Goal: Information Seeking & Learning: Learn about a topic

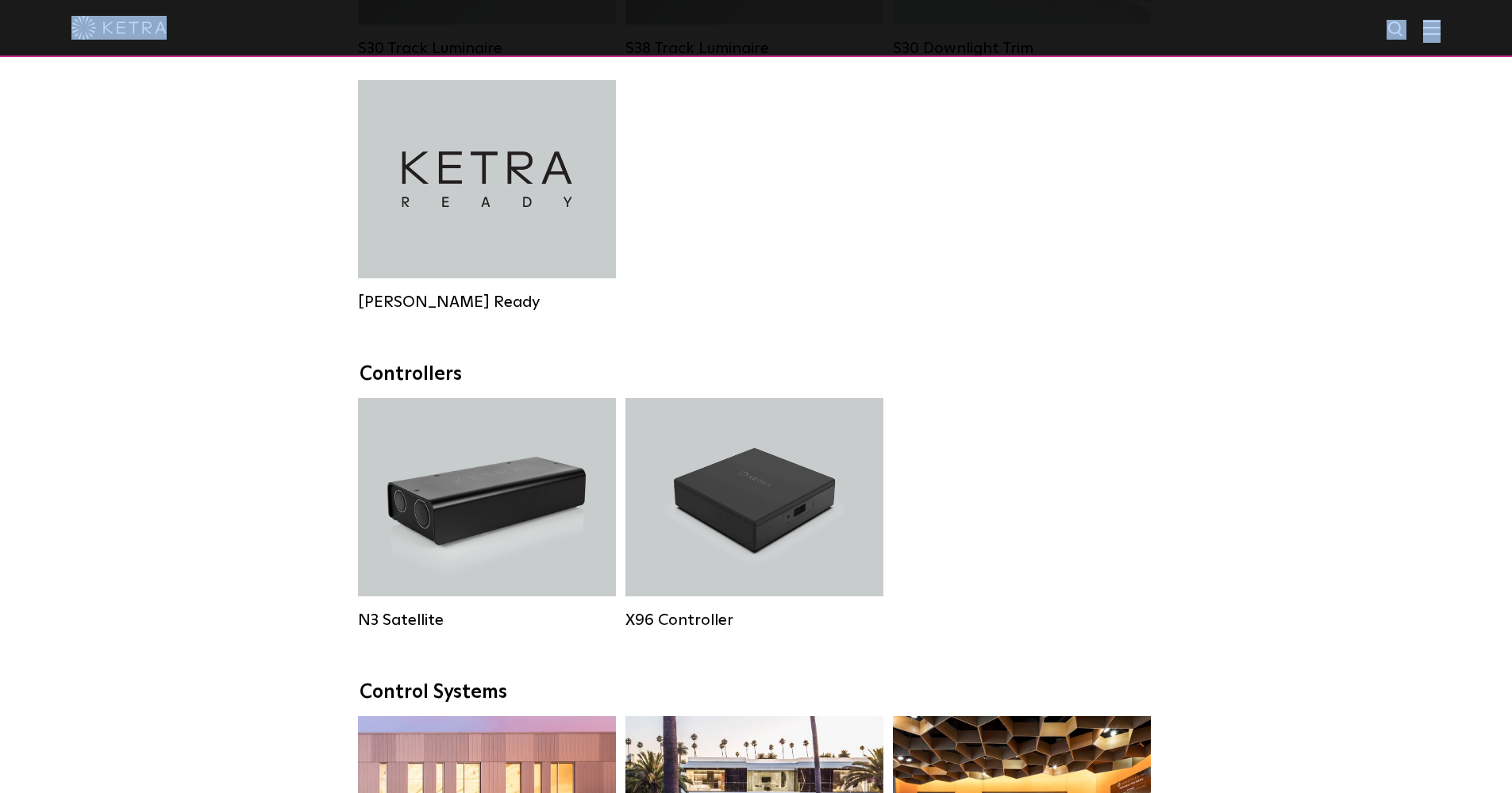
scroll to position [1625, 0]
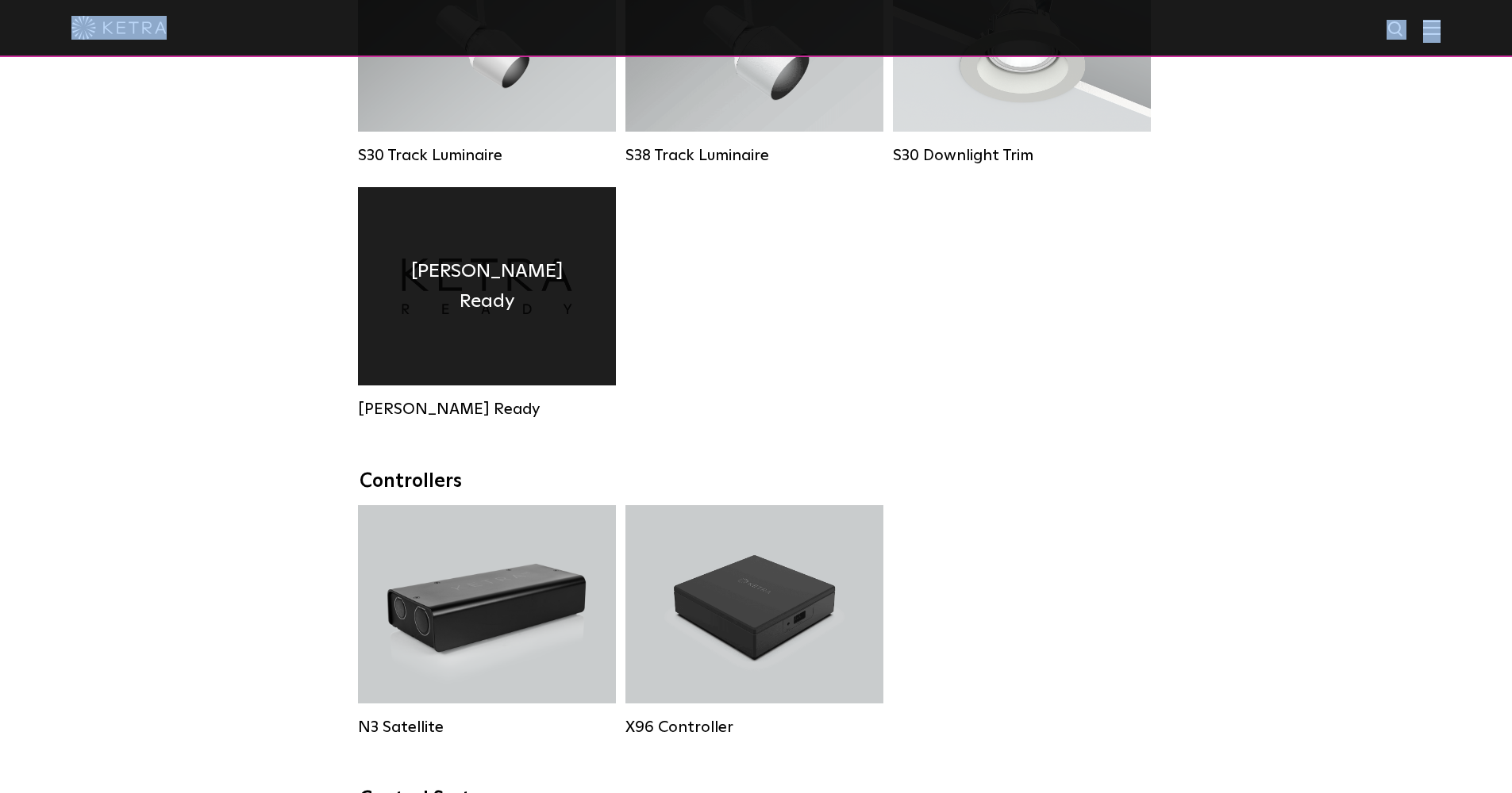
click at [538, 319] on div "Ketra Ready" at bounding box center [487, 286] width 258 height 198
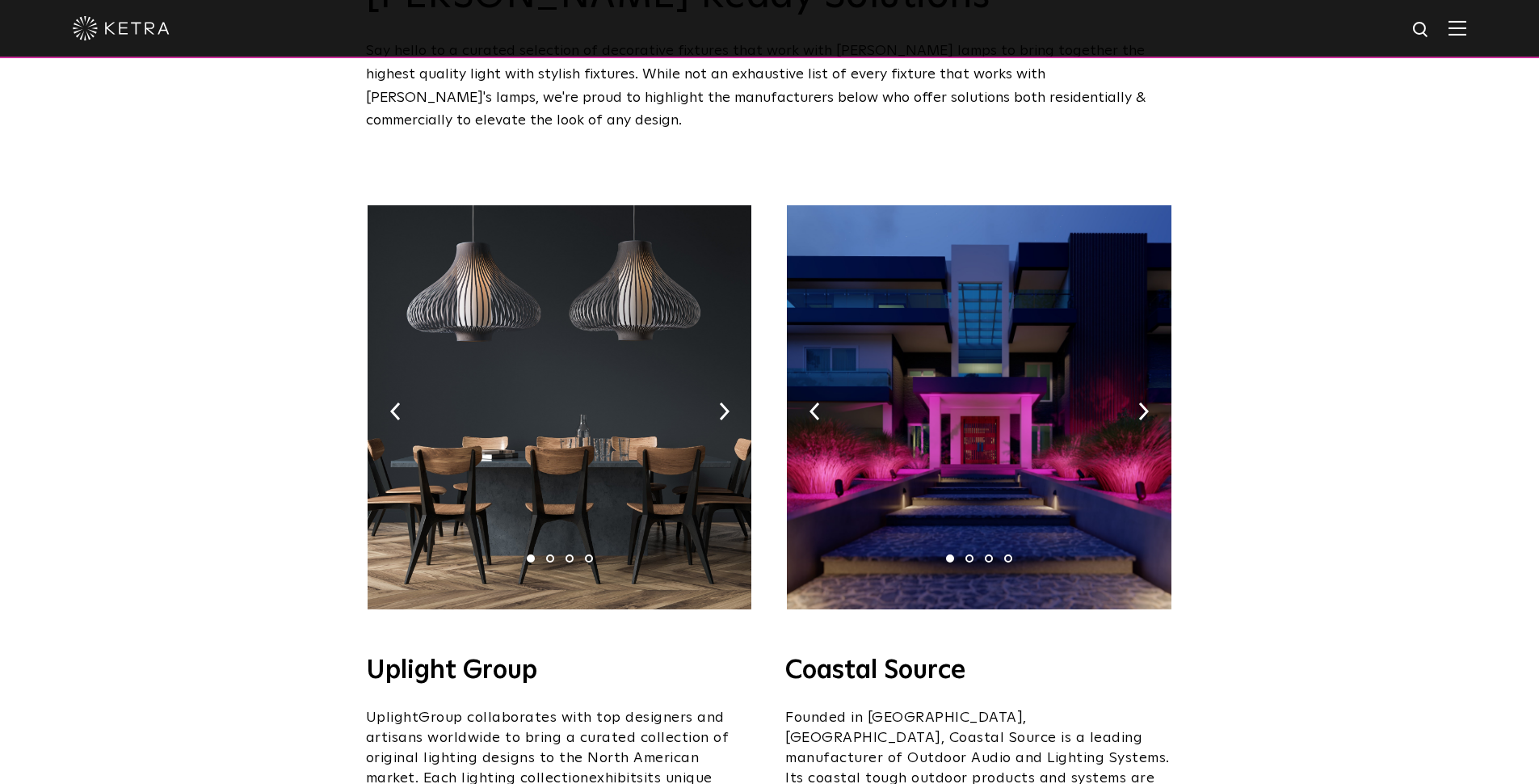
scroll to position [241, 0]
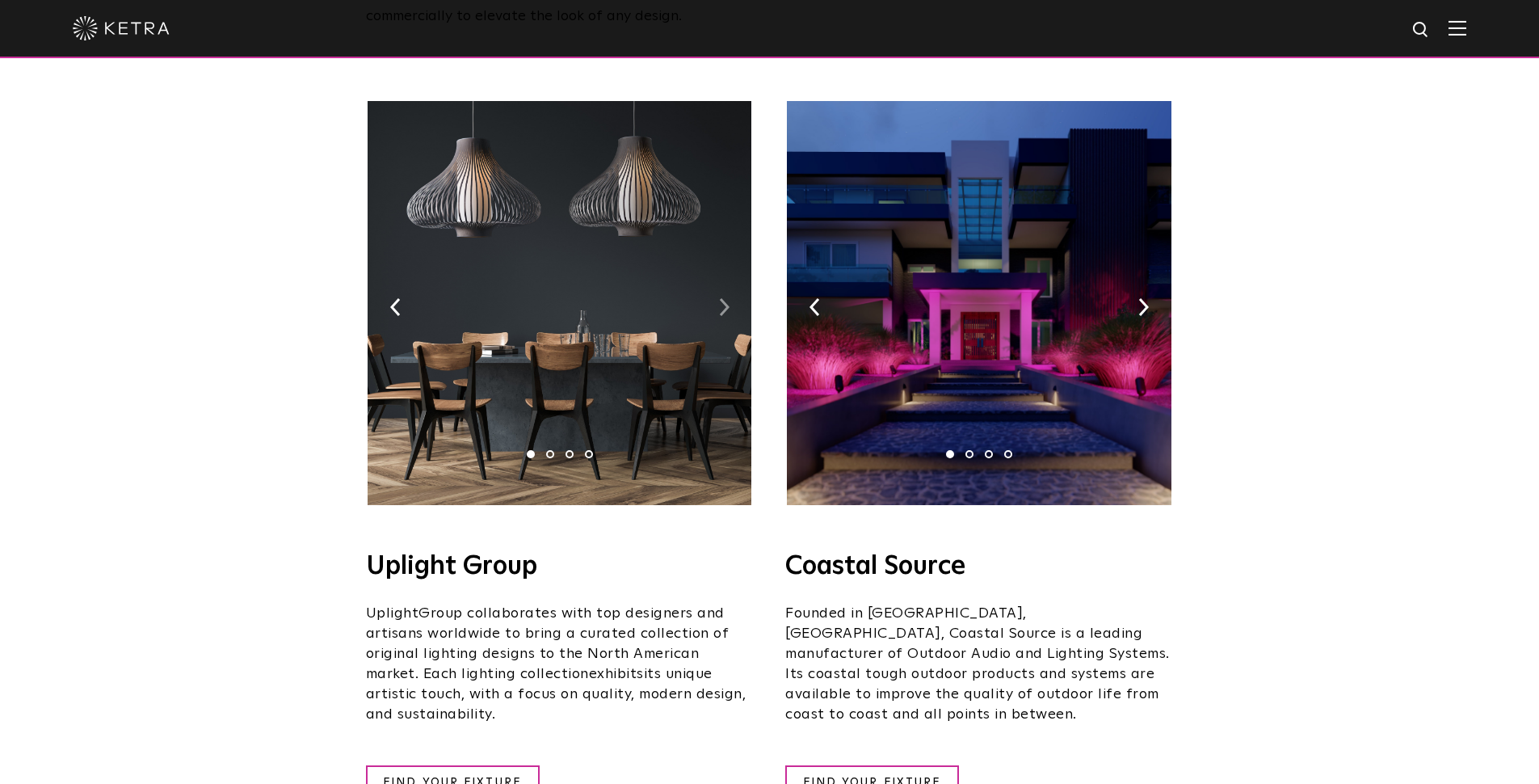
click at [721, 298] on img at bounding box center [724, 307] width 11 height 18
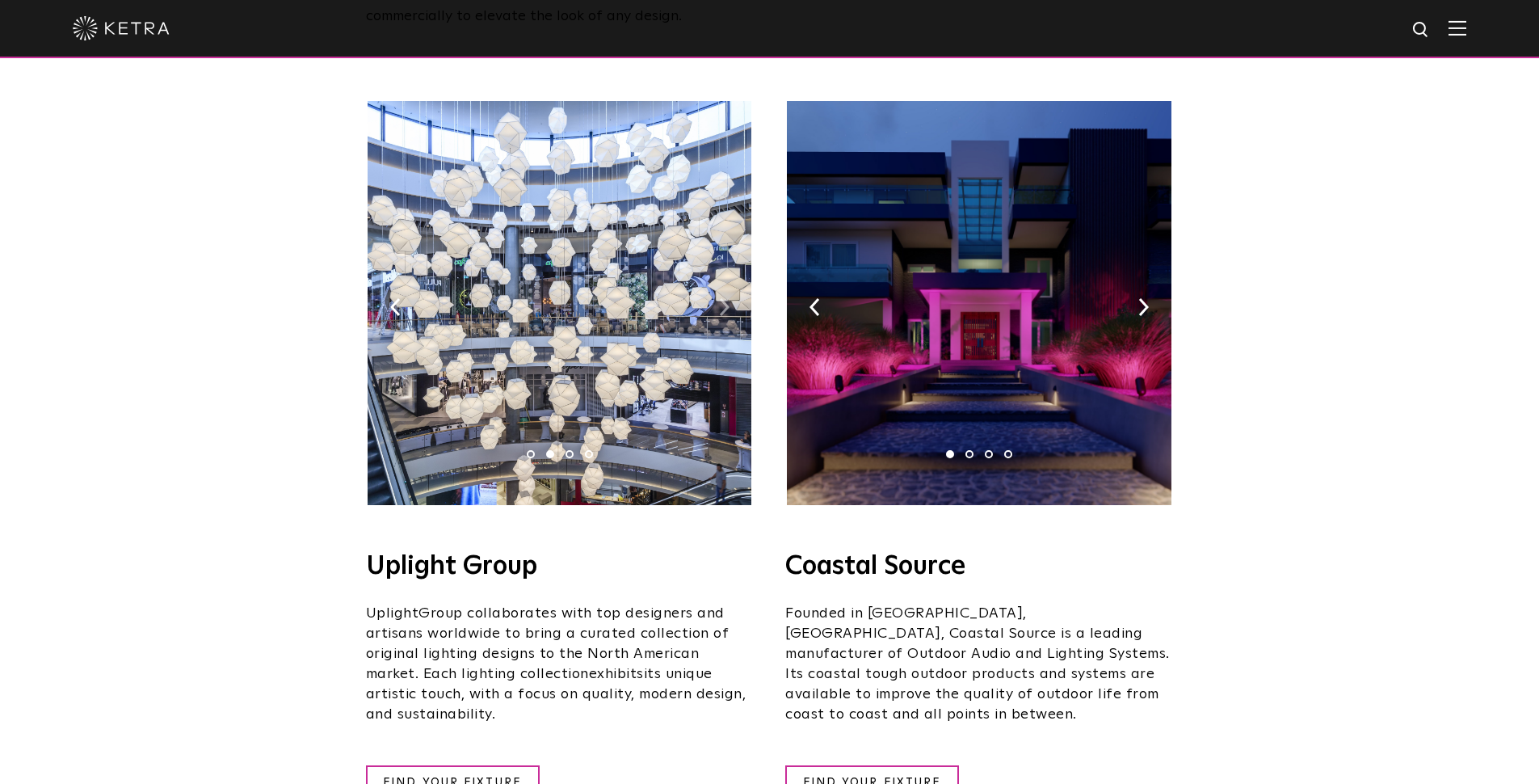
click at [721, 298] on img at bounding box center [724, 307] width 11 height 18
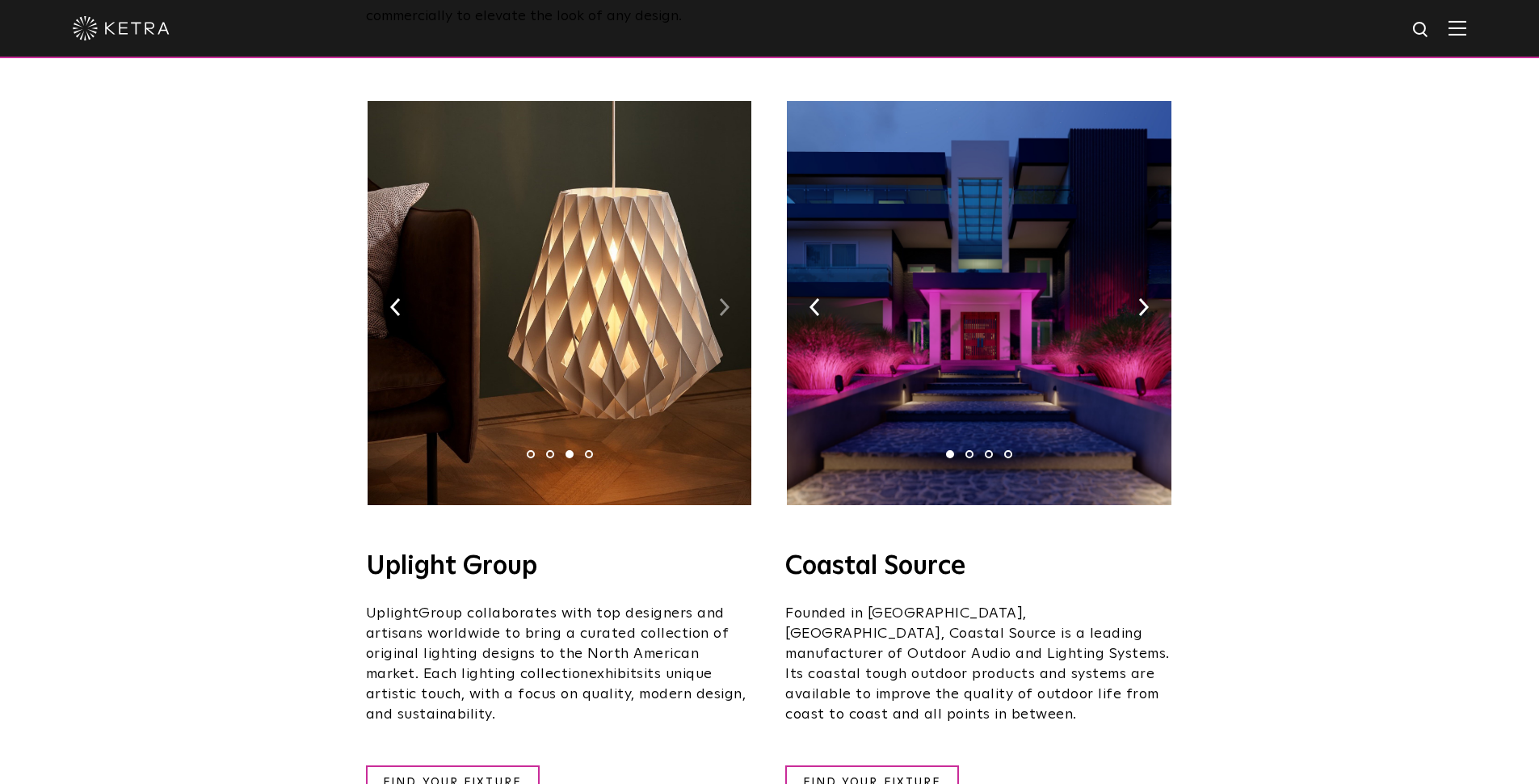
click at [721, 298] on img at bounding box center [724, 307] width 11 height 18
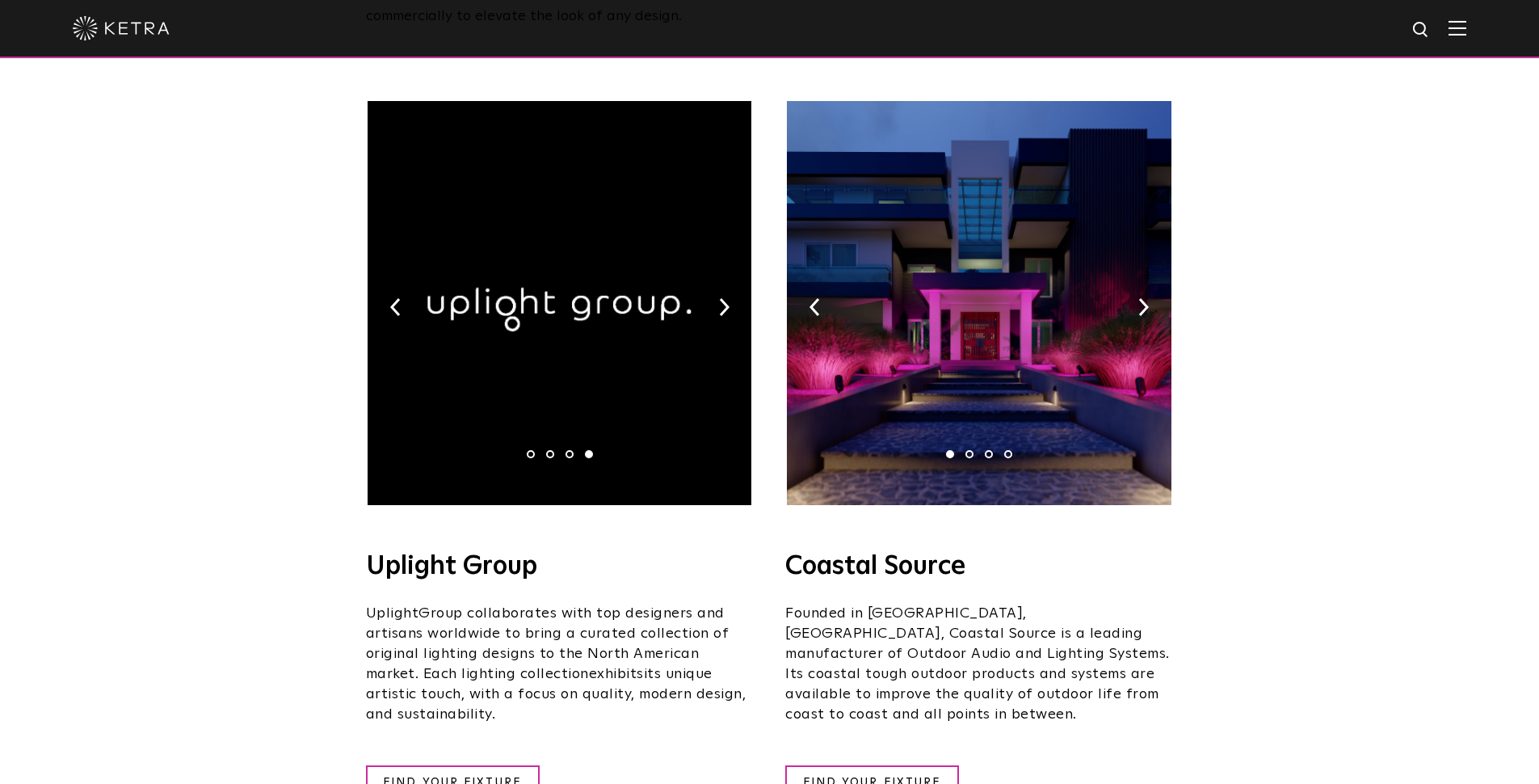
click at [1133, 278] on img at bounding box center [979, 303] width 384 height 404
click at [1139, 298] on img at bounding box center [1143, 307] width 11 height 18
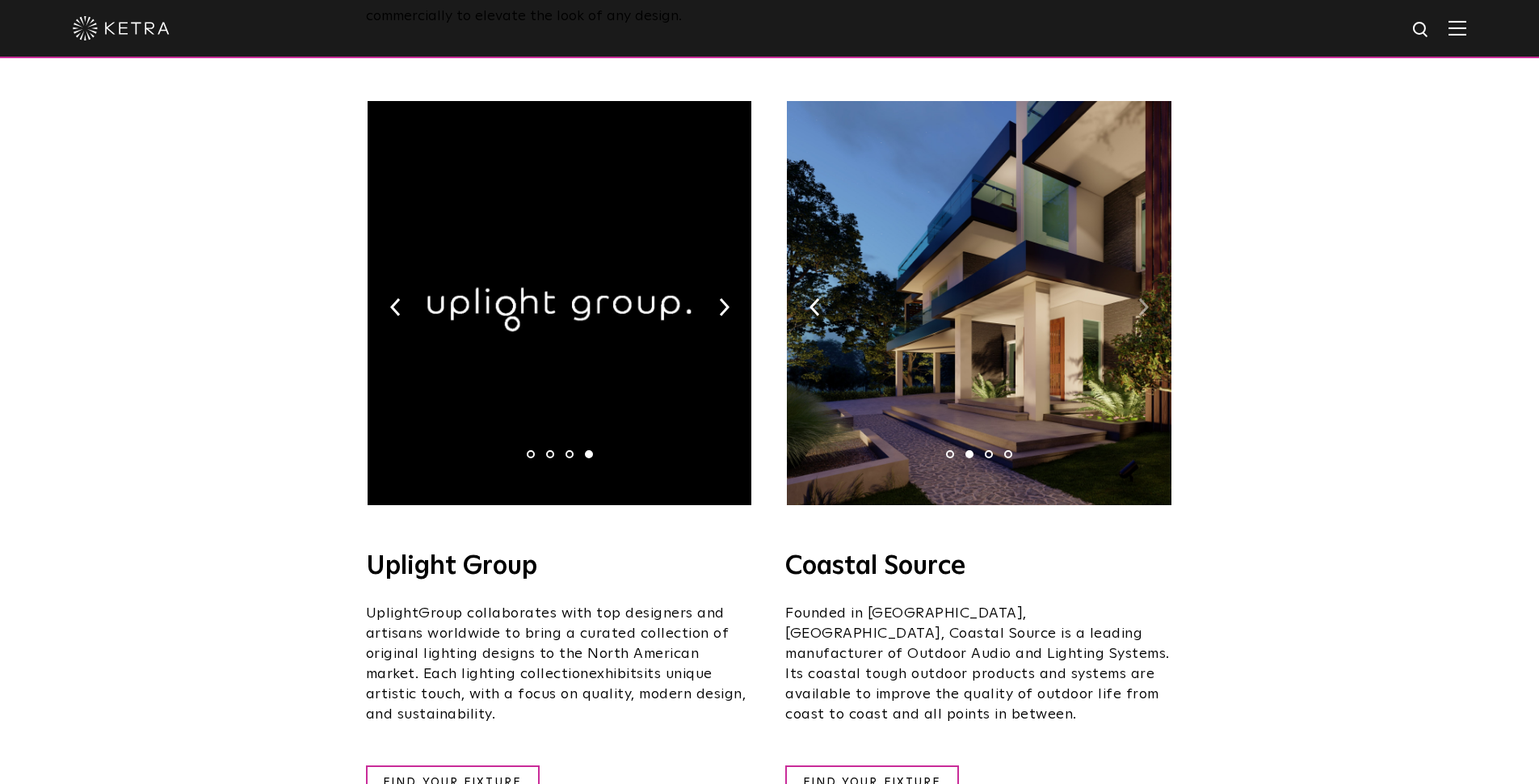
click at [1140, 298] on img at bounding box center [1143, 307] width 11 height 18
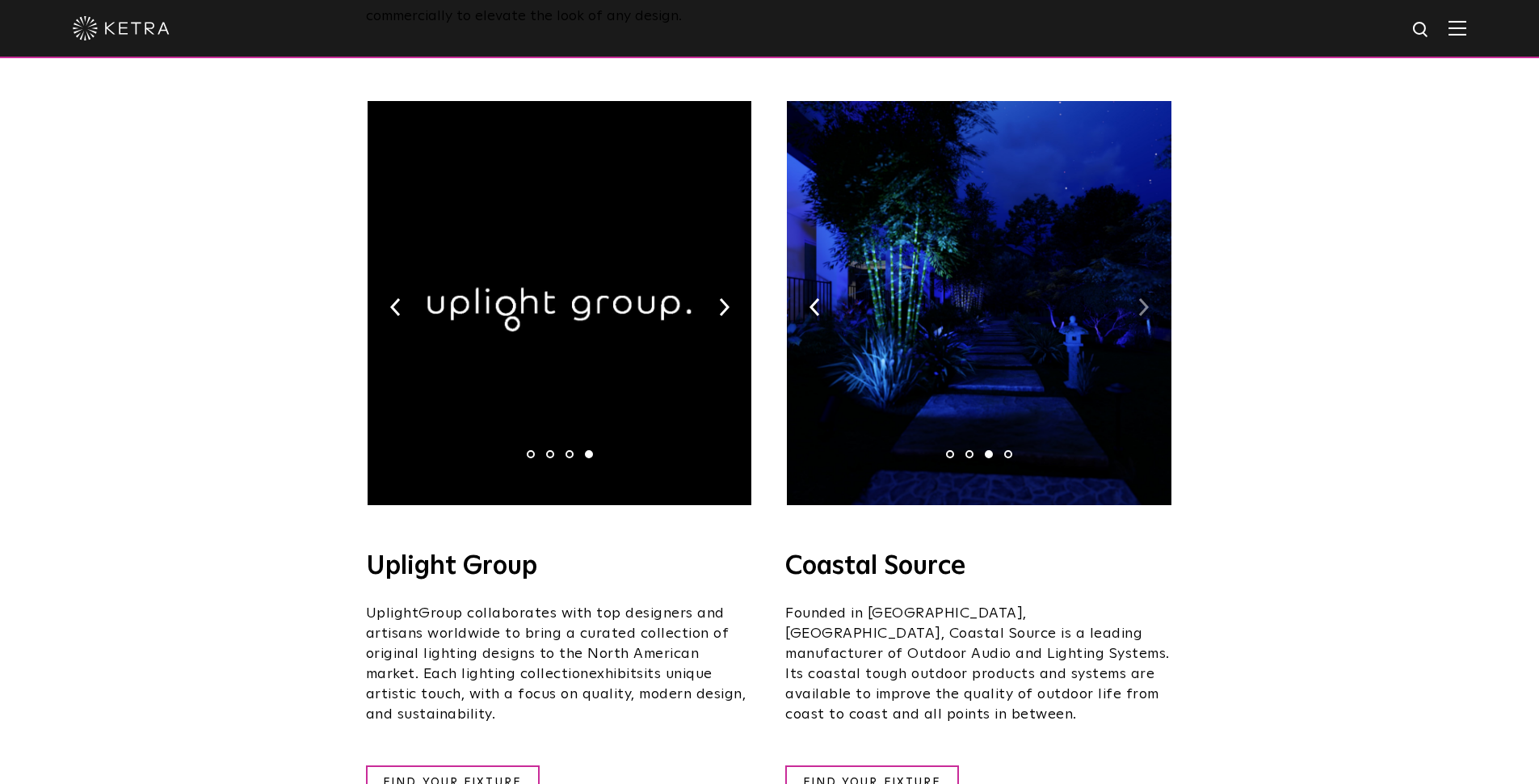
click at [1139, 298] on img at bounding box center [1143, 307] width 11 height 18
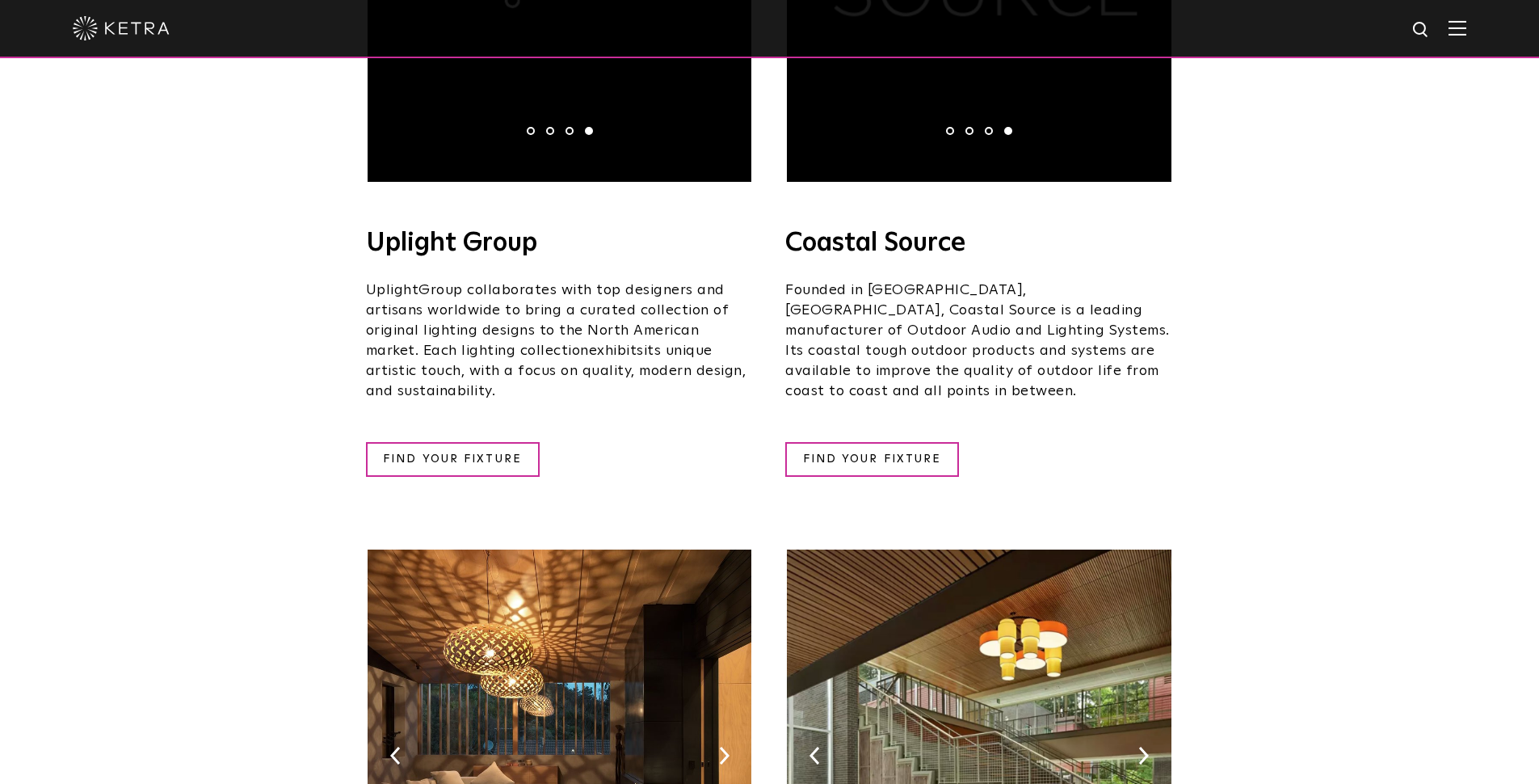
scroll to position [915, 0]
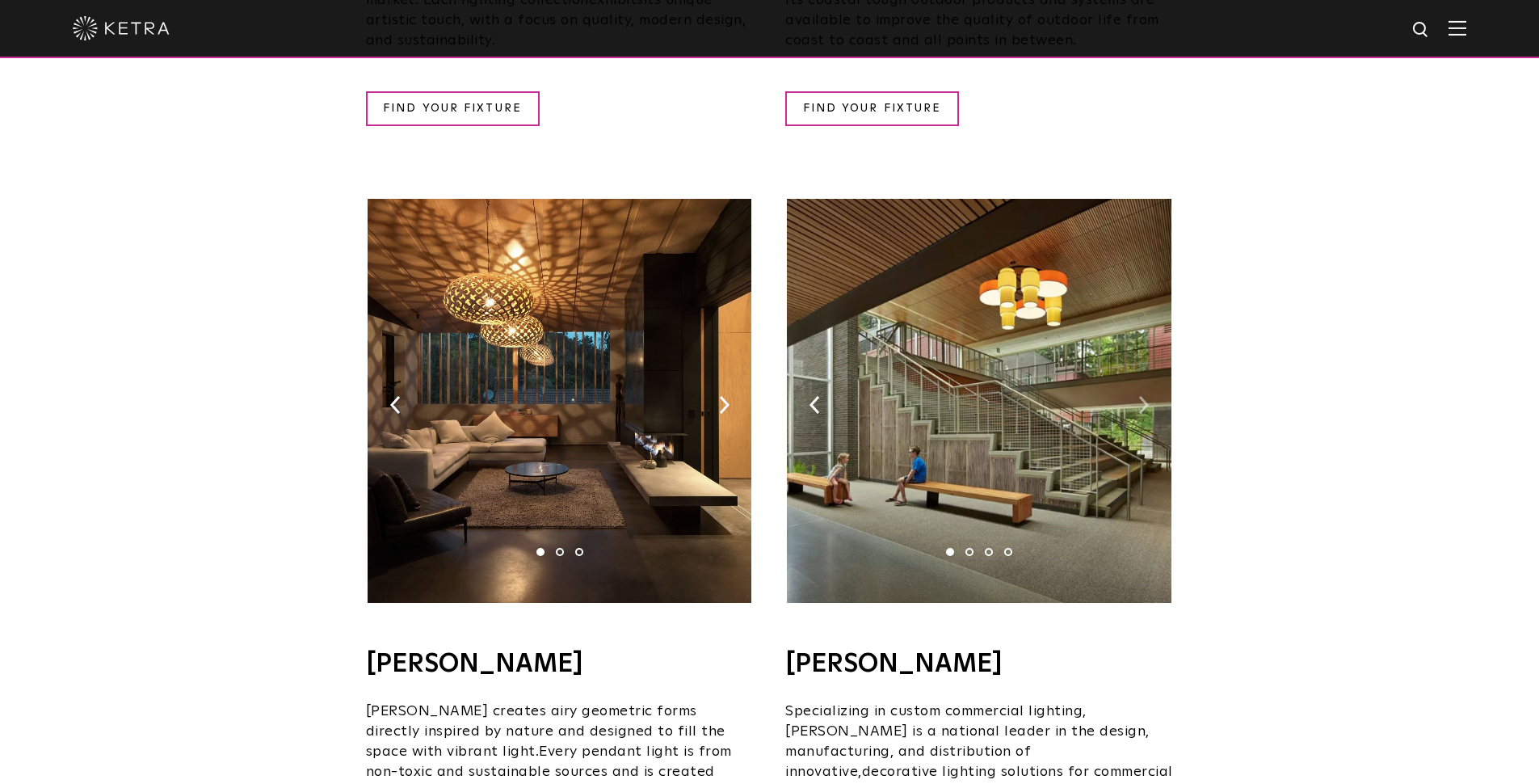
click at [1142, 396] on img at bounding box center [1143, 405] width 11 height 18
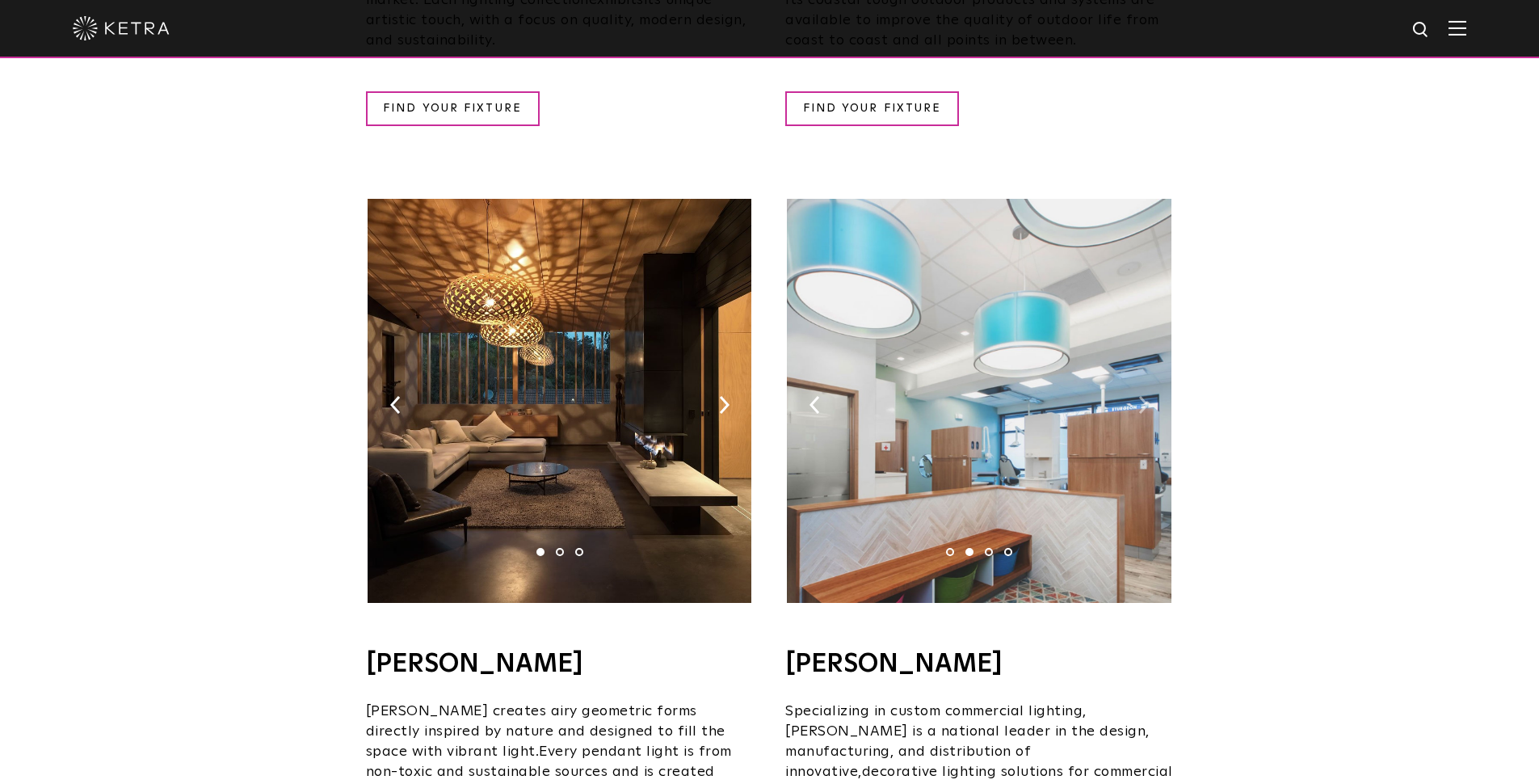
click at [1142, 396] on img at bounding box center [1143, 405] width 11 height 18
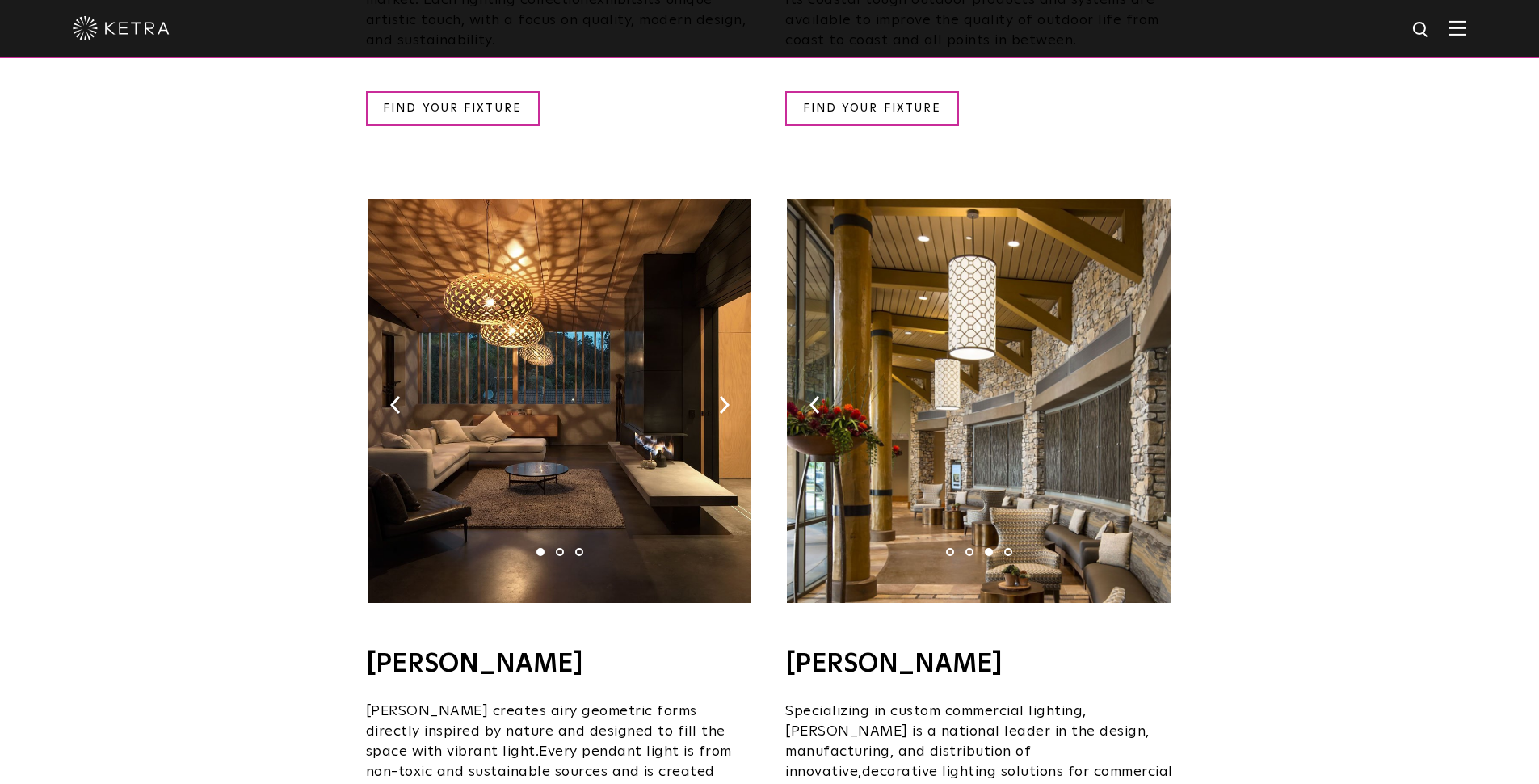
click at [1142, 396] on img at bounding box center [1143, 405] width 11 height 18
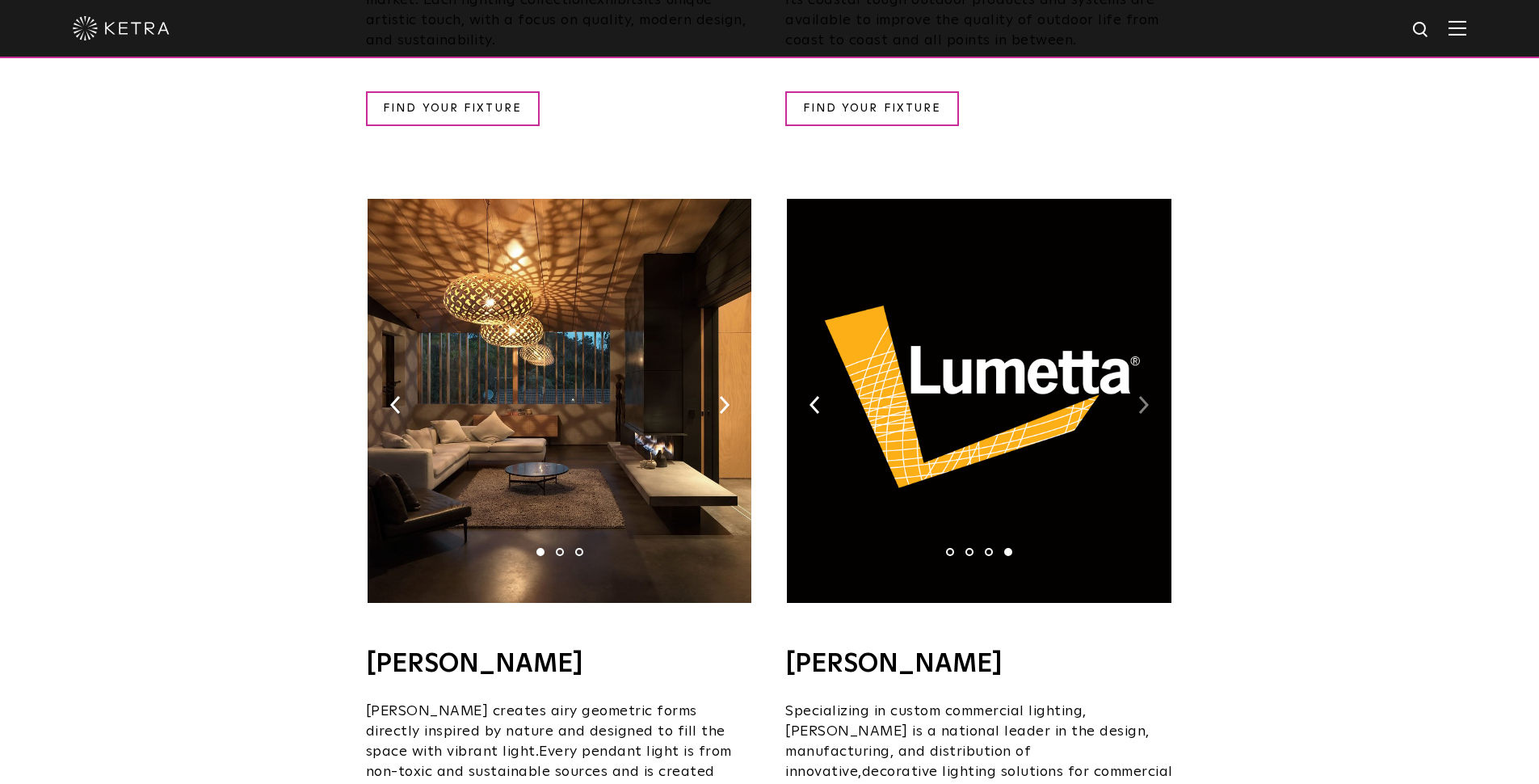
click at [1142, 396] on img at bounding box center [1143, 405] width 11 height 18
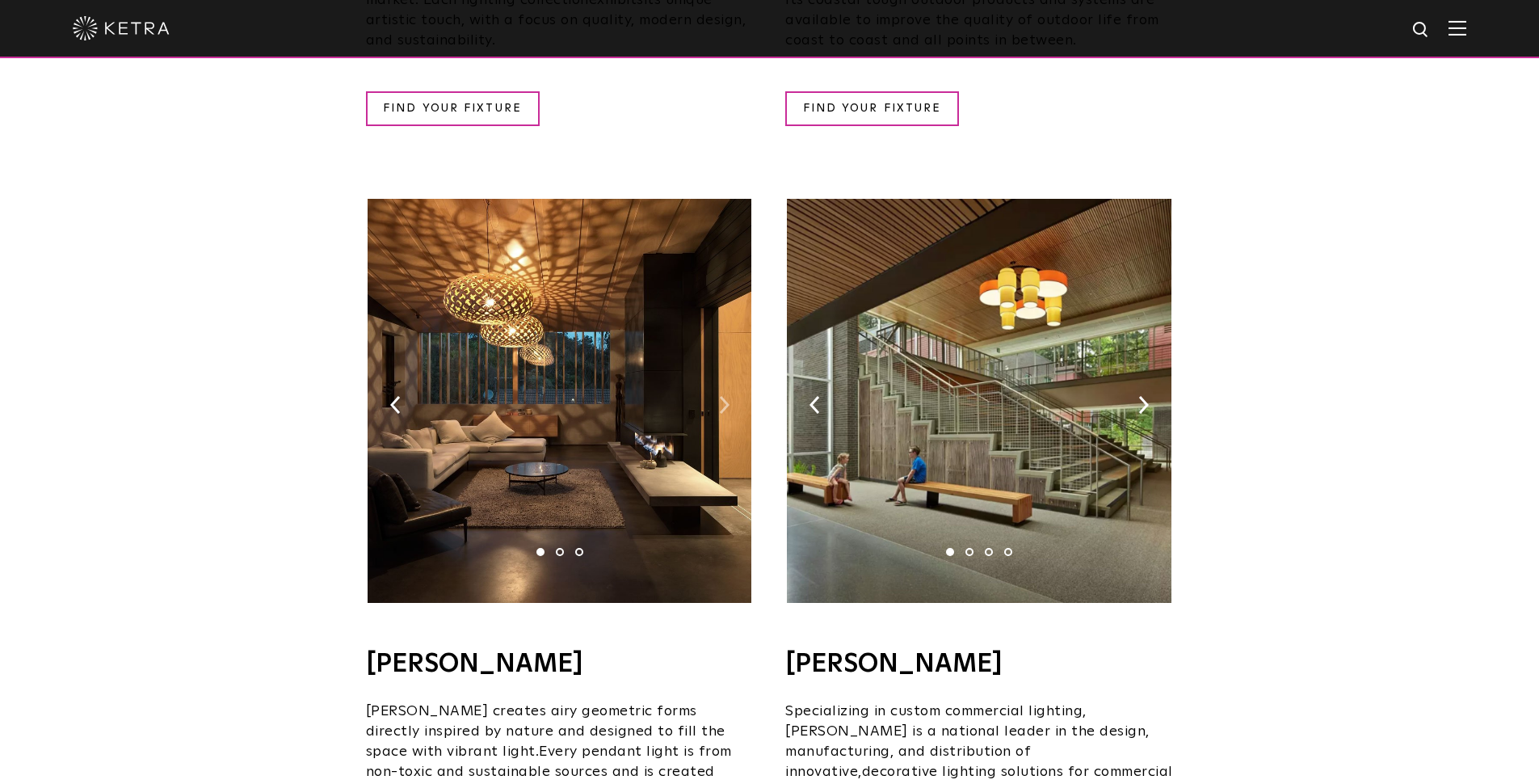
click at [721, 396] on img at bounding box center [724, 405] width 11 height 18
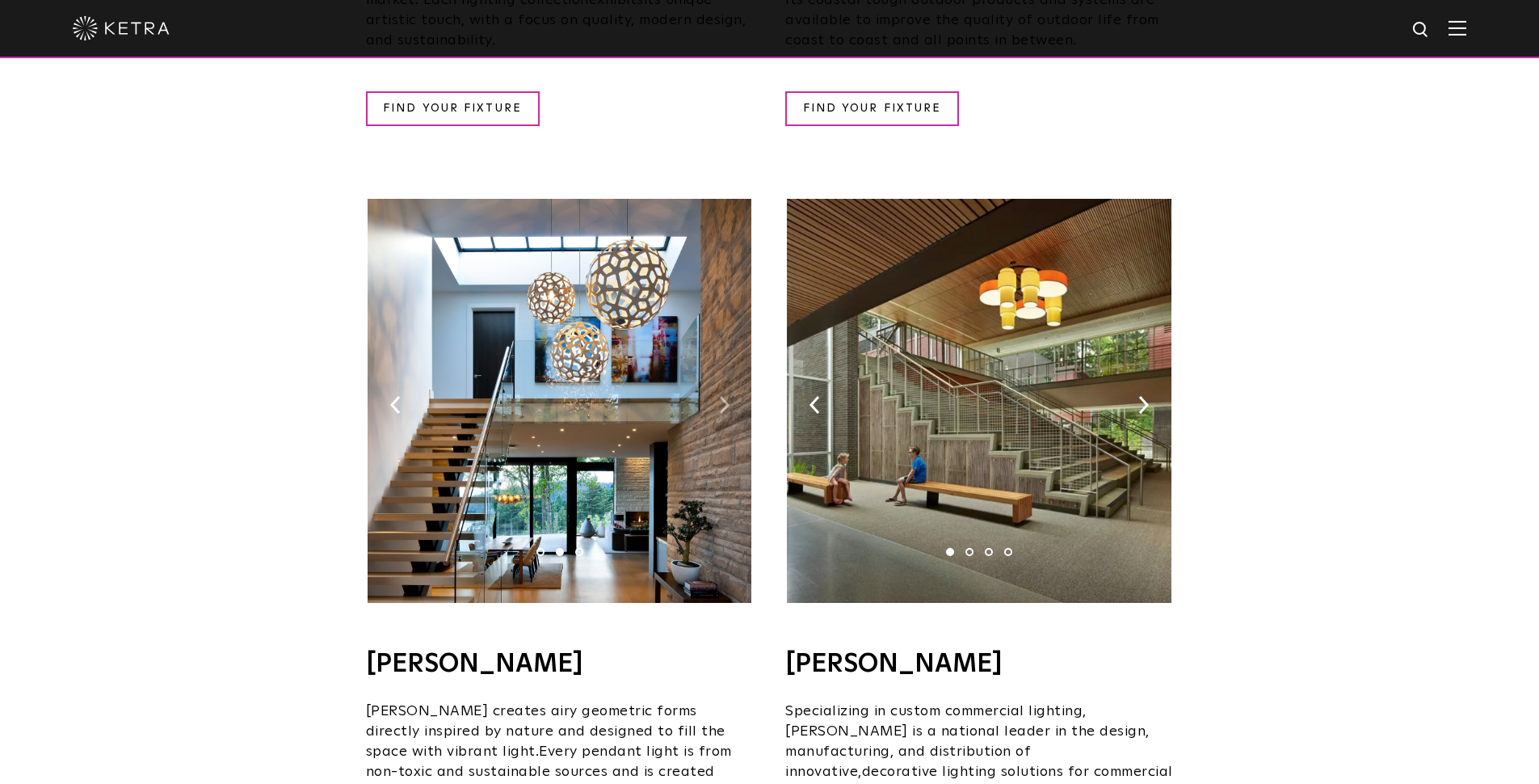
click at [721, 396] on img at bounding box center [724, 405] width 11 height 18
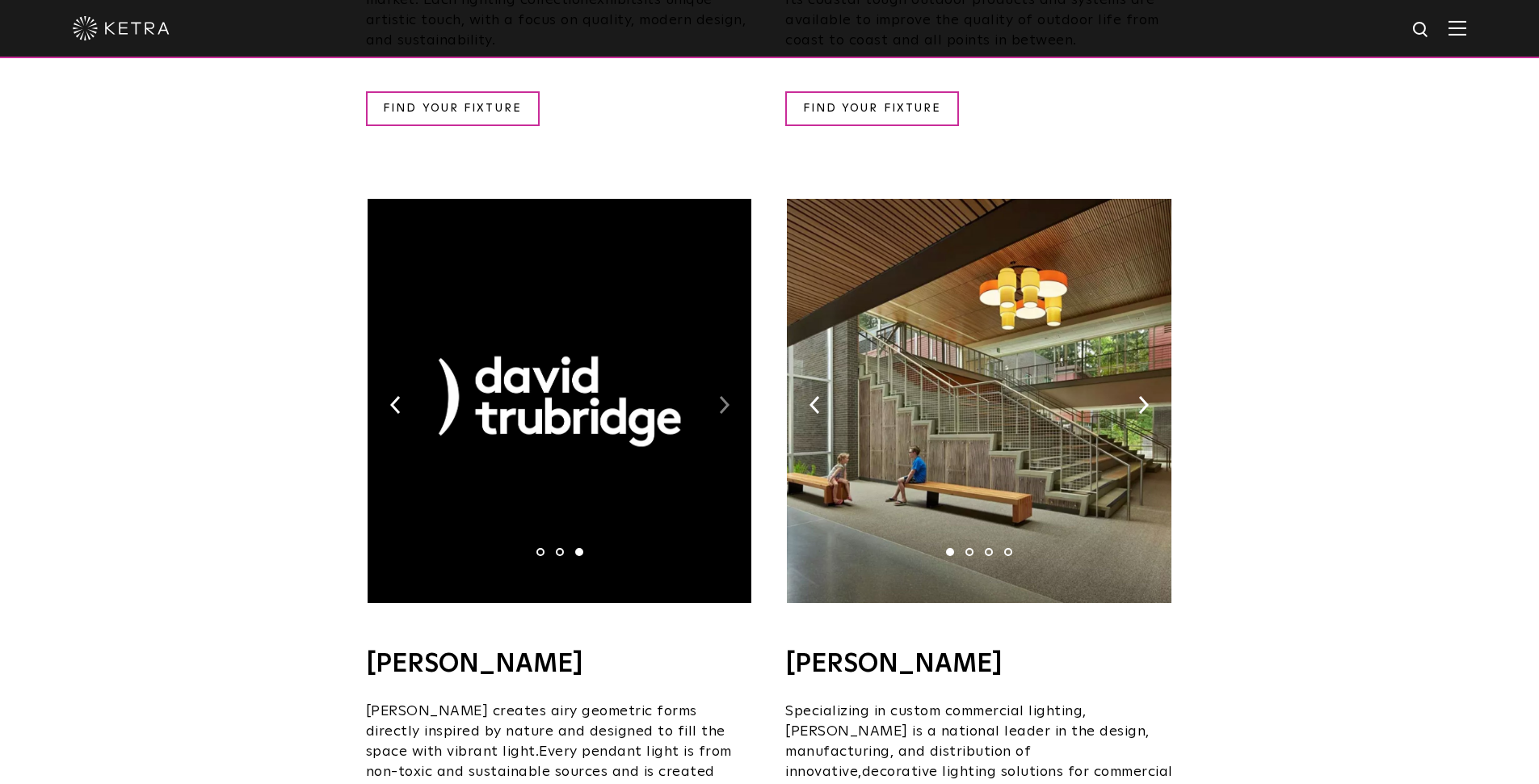
click at [721, 396] on img at bounding box center [724, 405] width 11 height 18
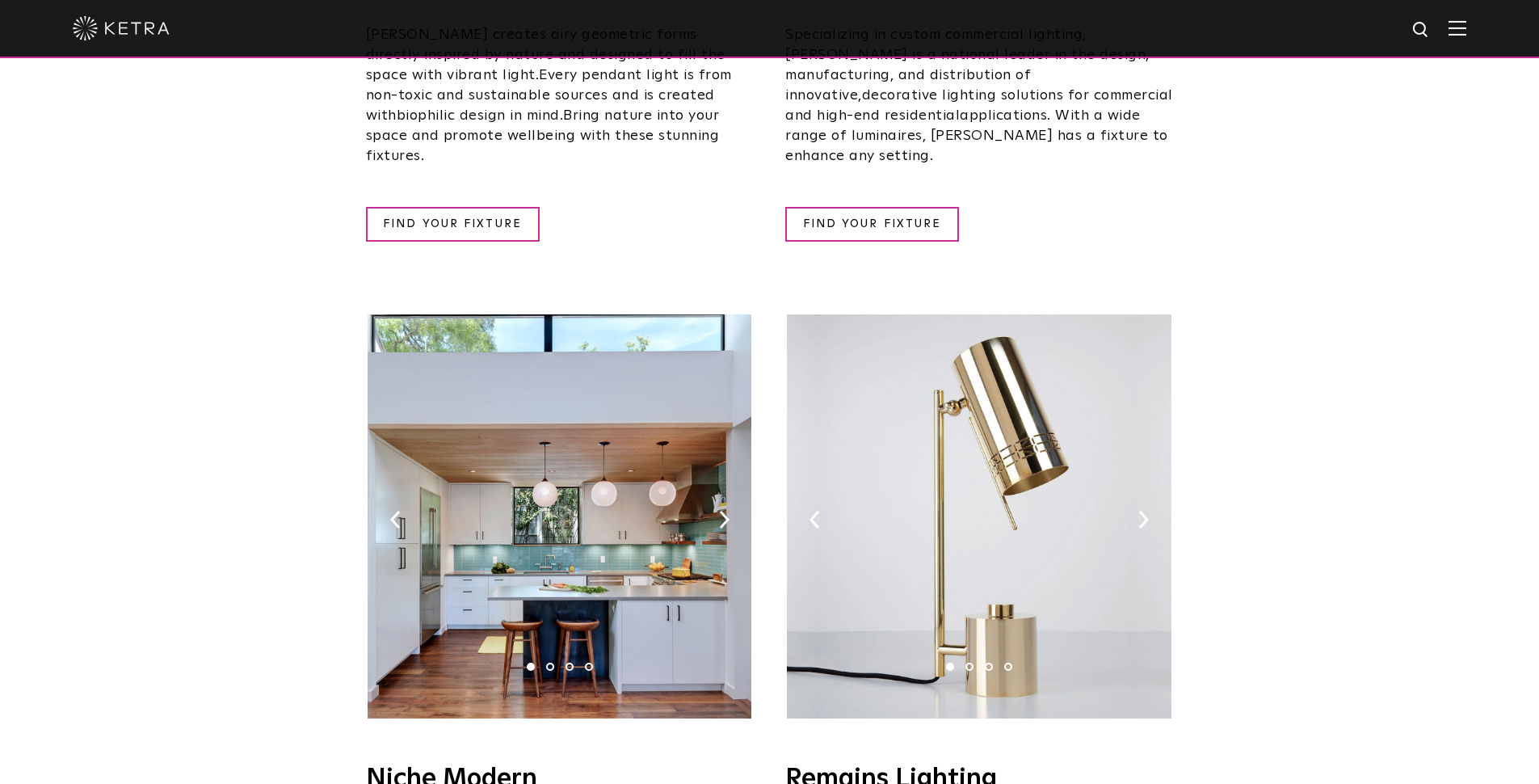
scroll to position [1594, 0]
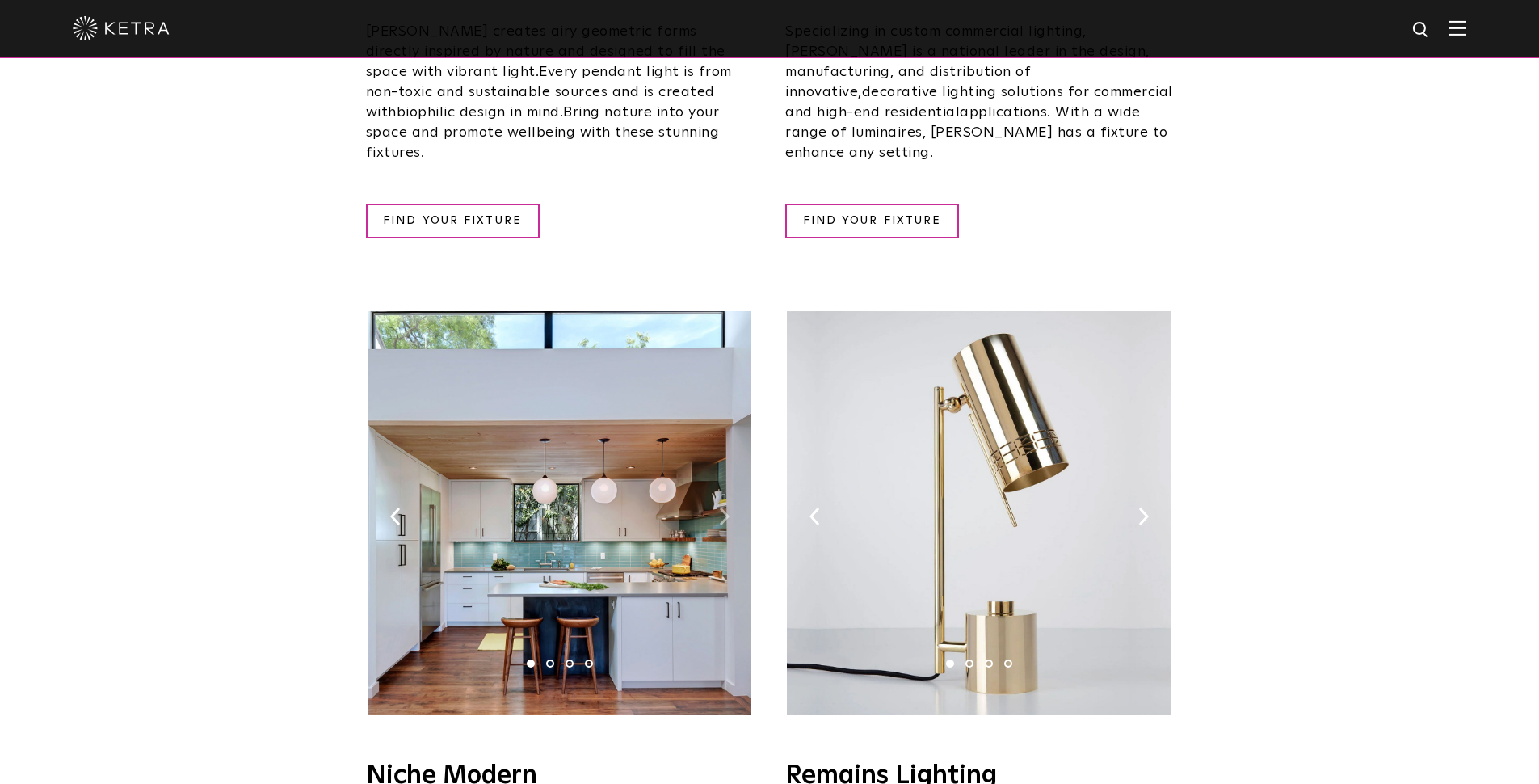
click at [727, 507] on img at bounding box center [724, 516] width 11 height 18
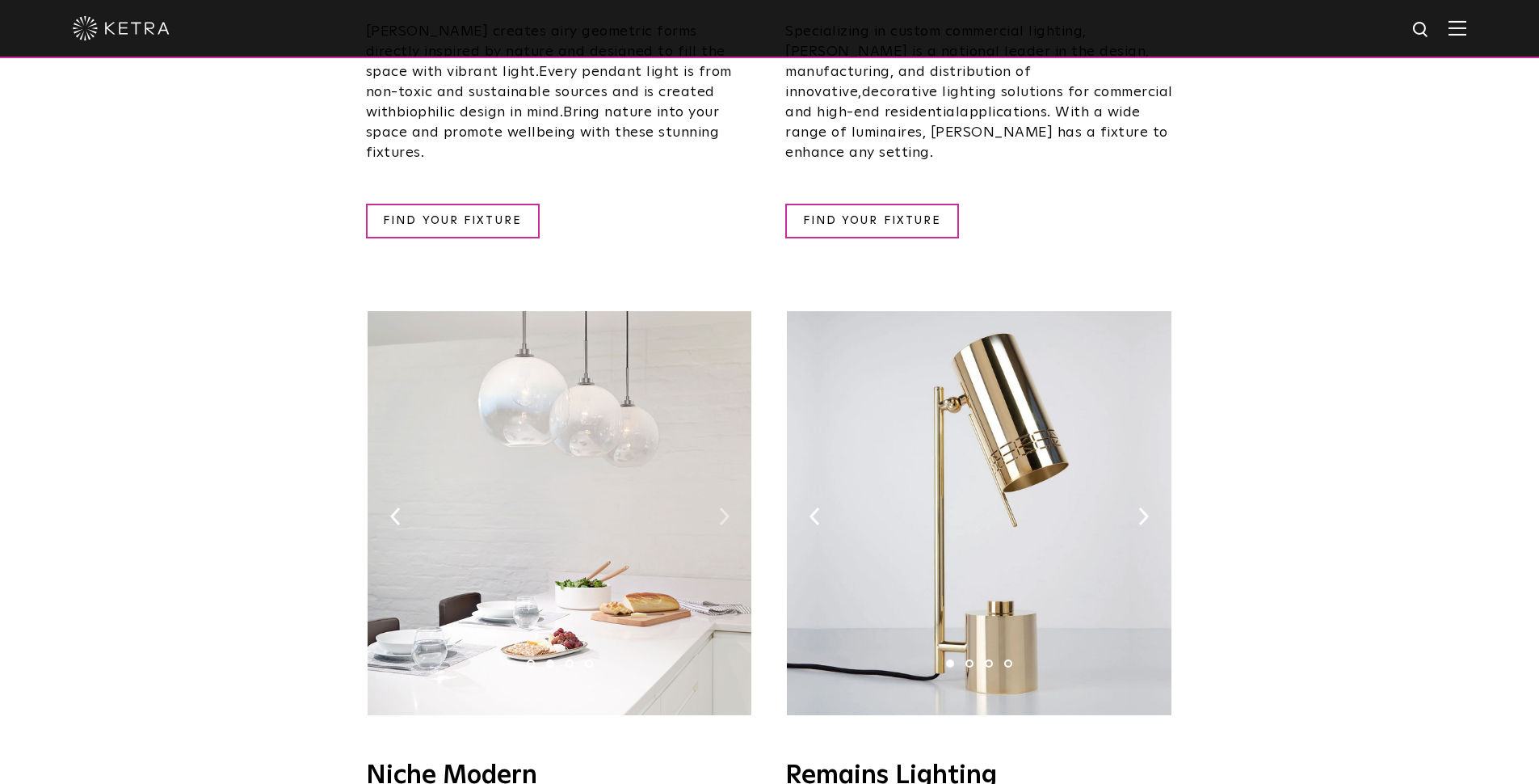
click at [727, 507] on img at bounding box center [724, 516] width 11 height 18
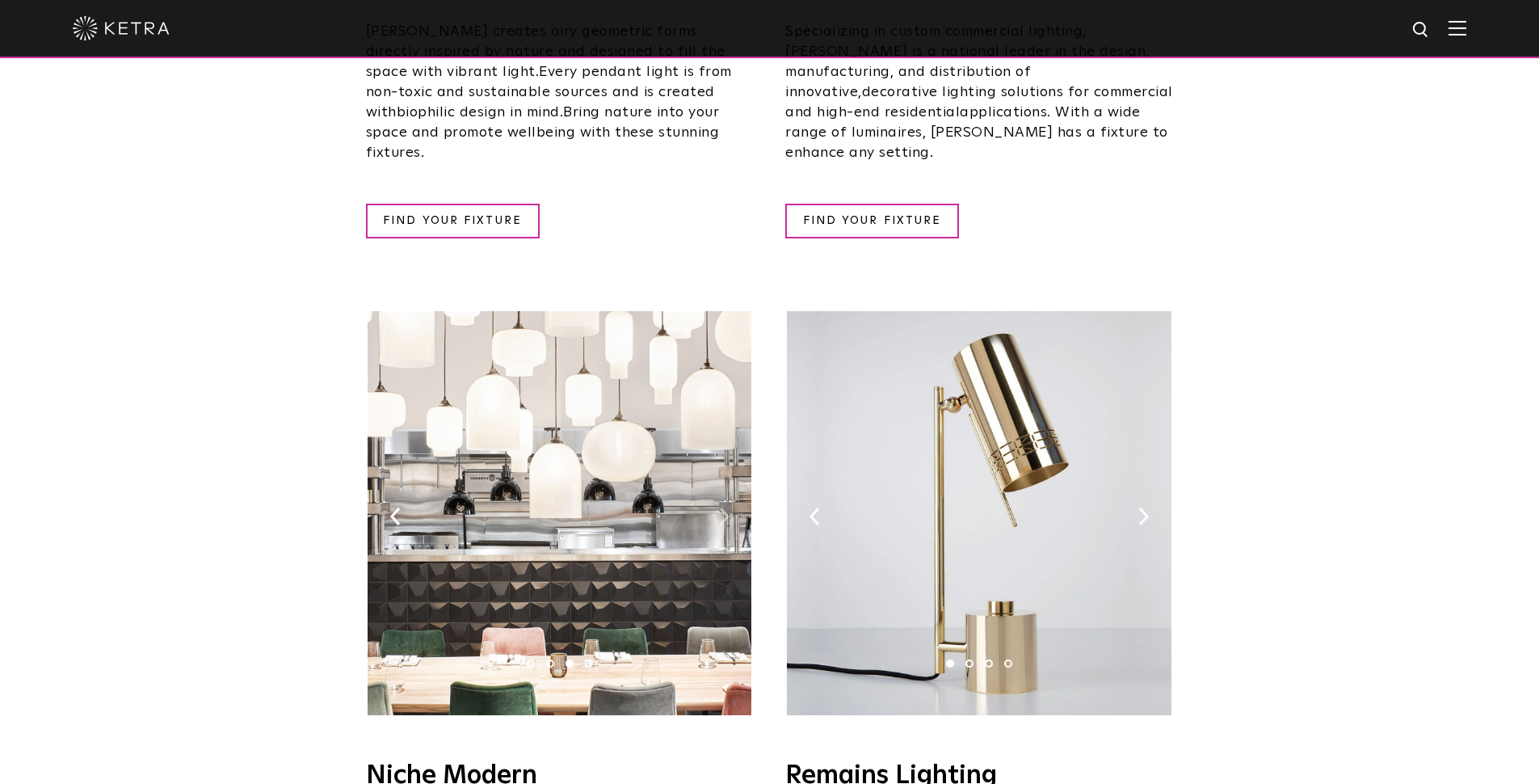
click at [727, 507] on img at bounding box center [724, 516] width 11 height 18
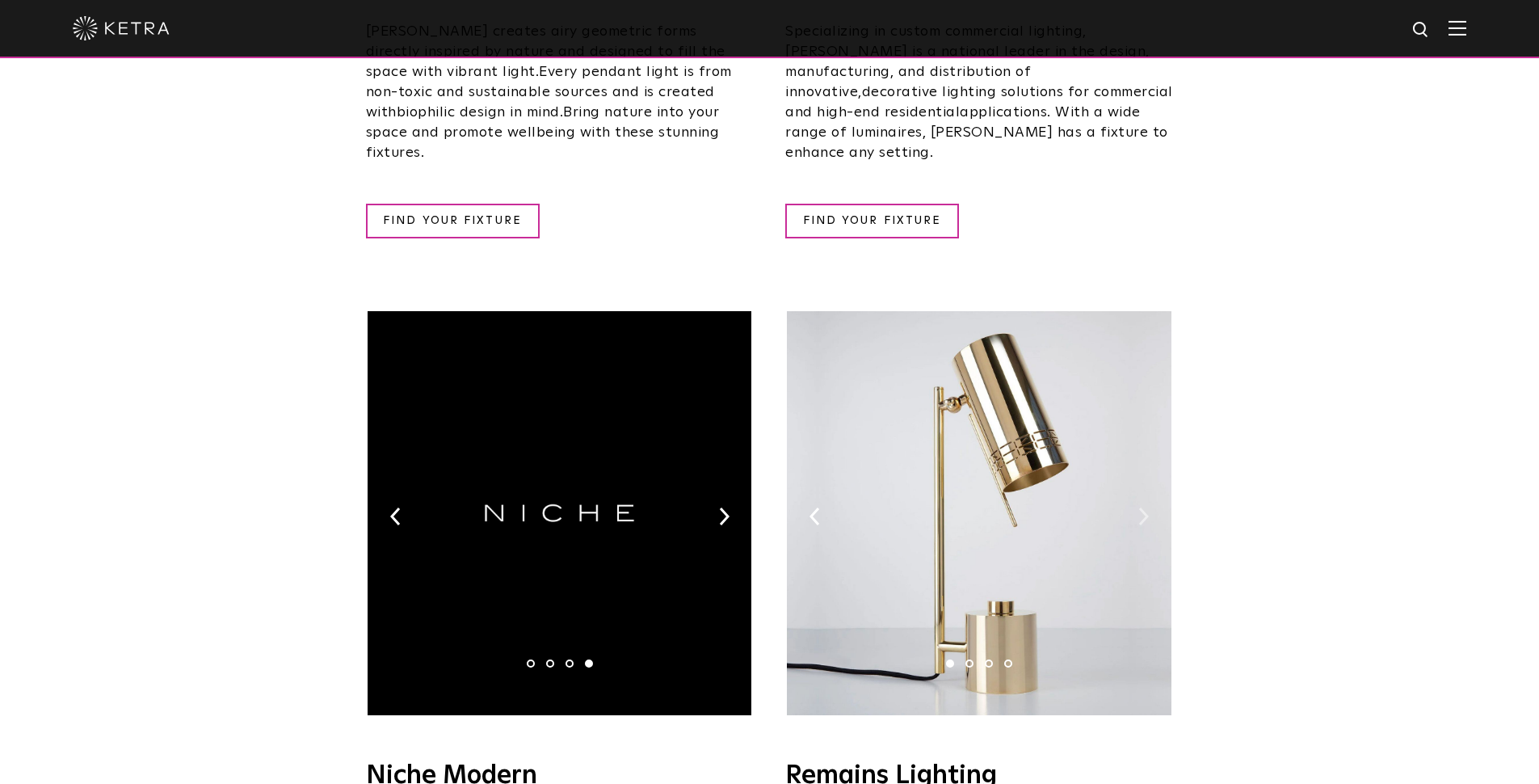
click at [1140, 507] on img at bounding box center [1143, 516] width 11 height 18
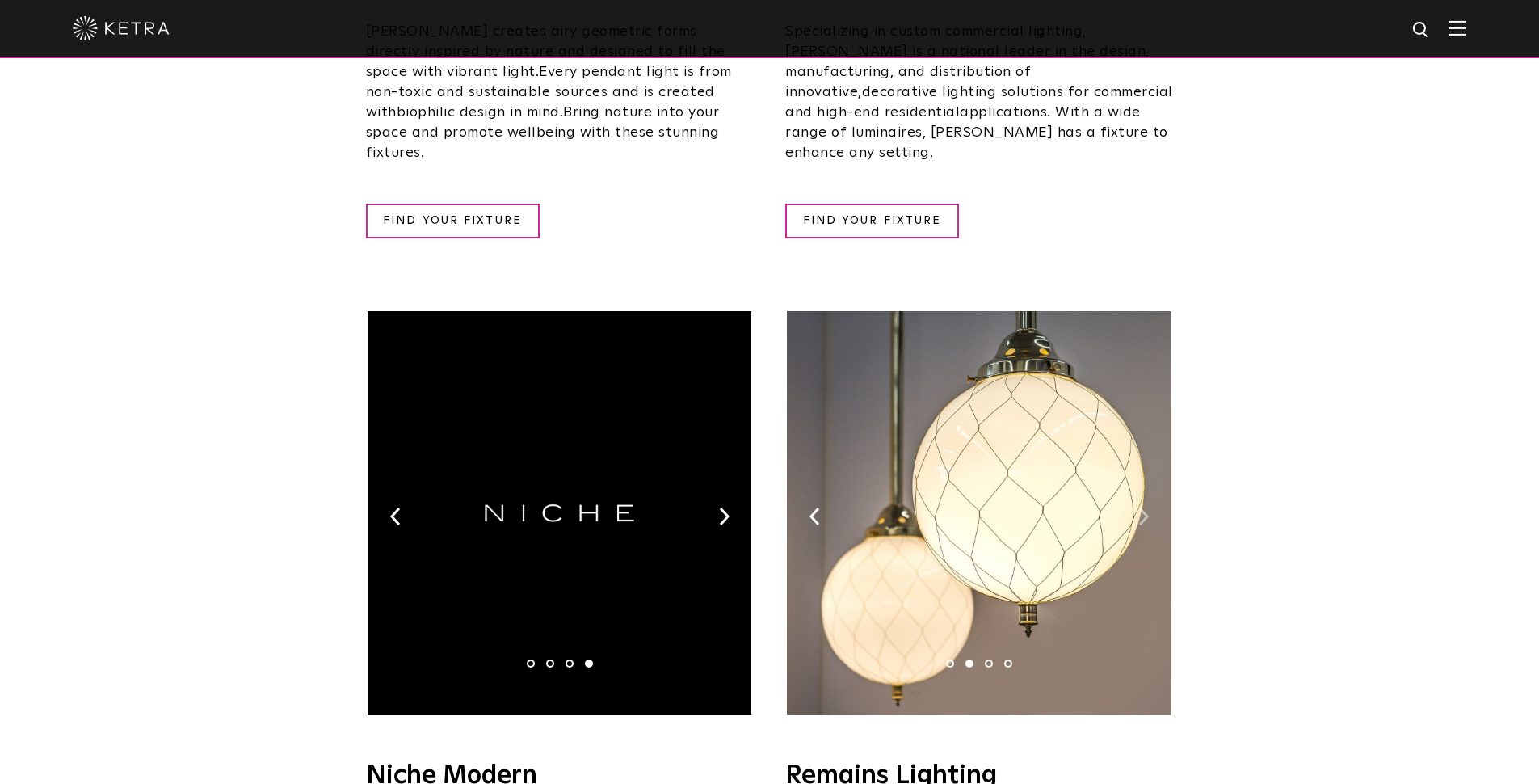
click at [1140, 507] on img at bounding box center [1143, 516] width 11 height 18
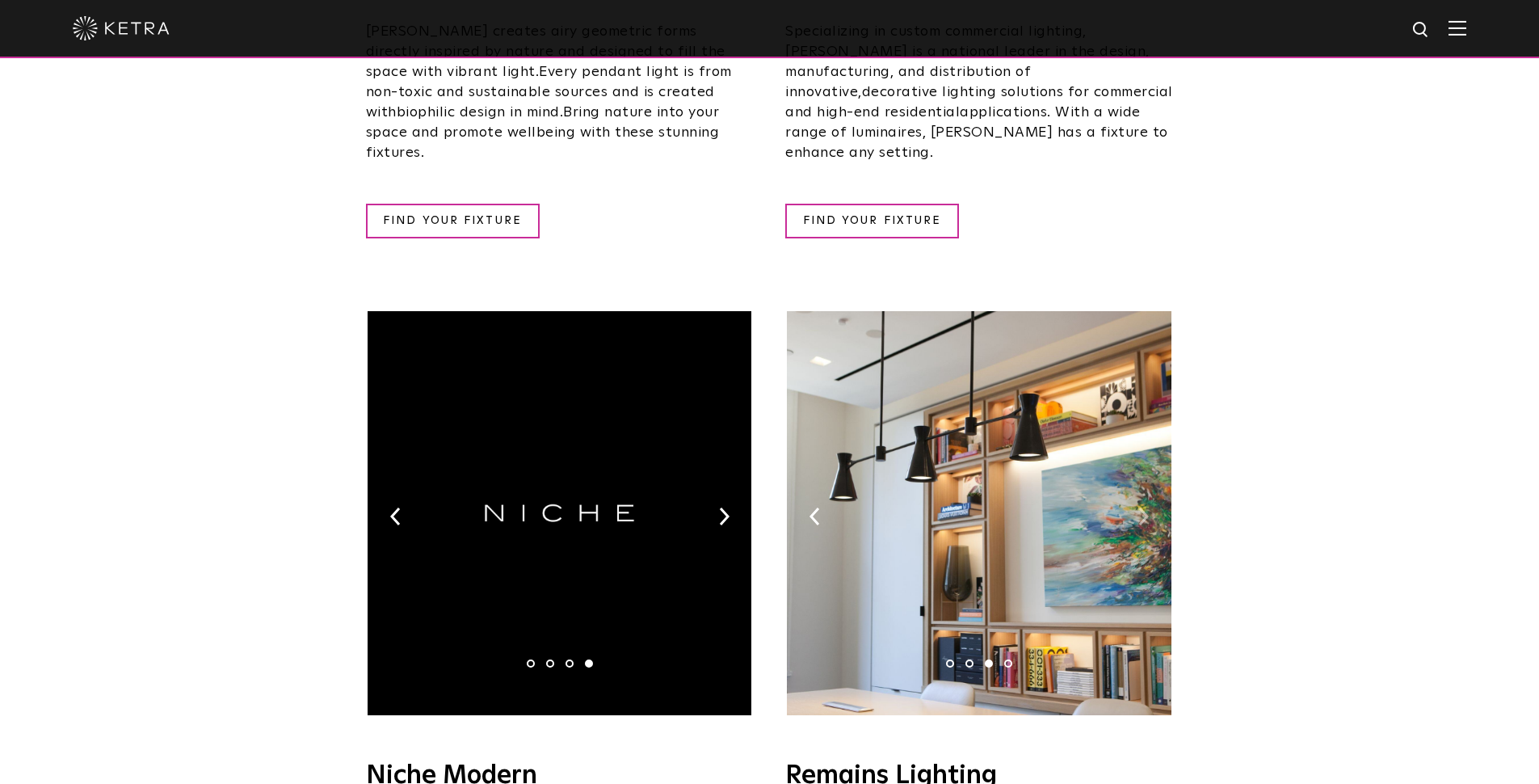
click at [1140, 507] on img at bounding box center [1143, 516] width 11 height 18
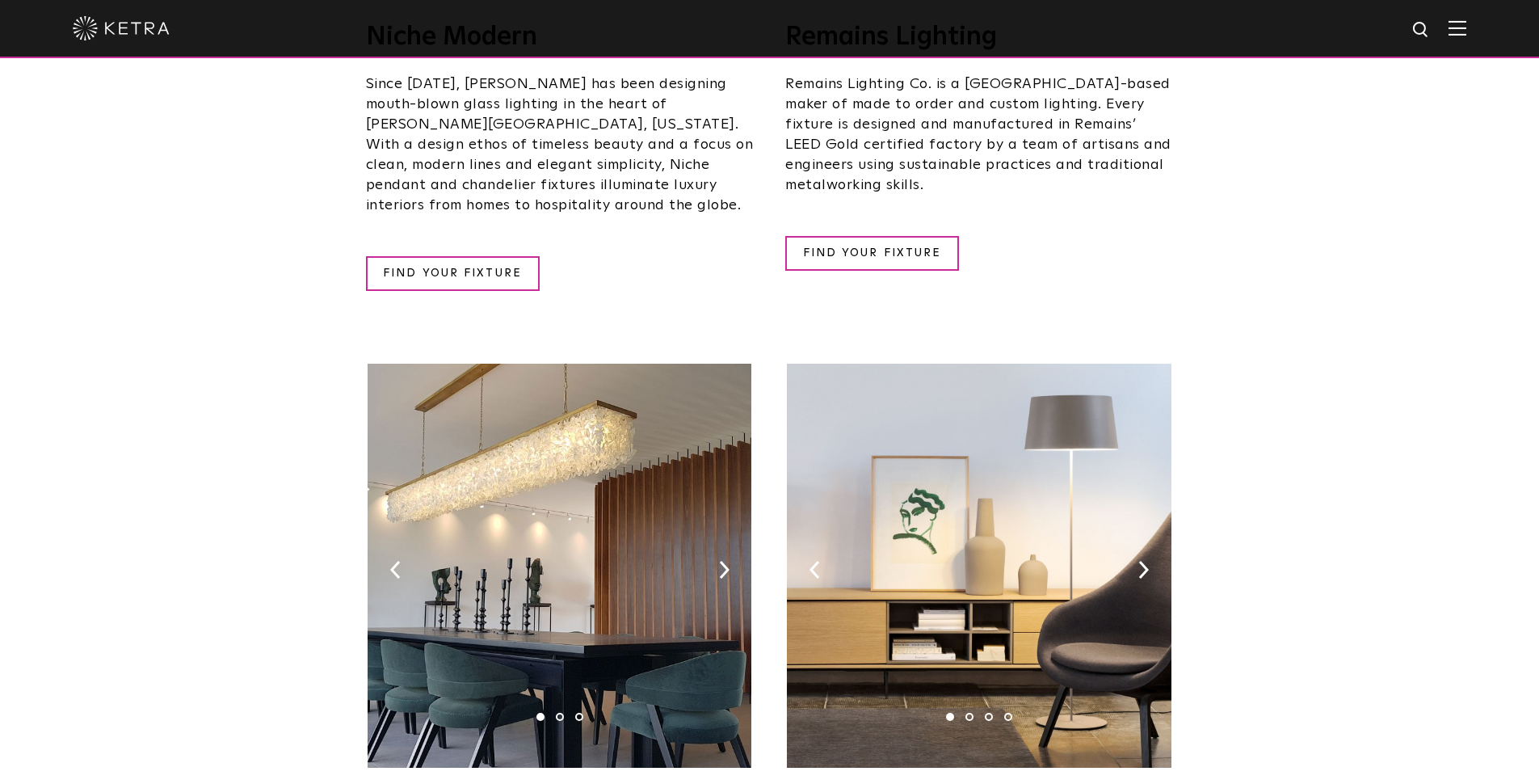
scroll to position [2461, 0]
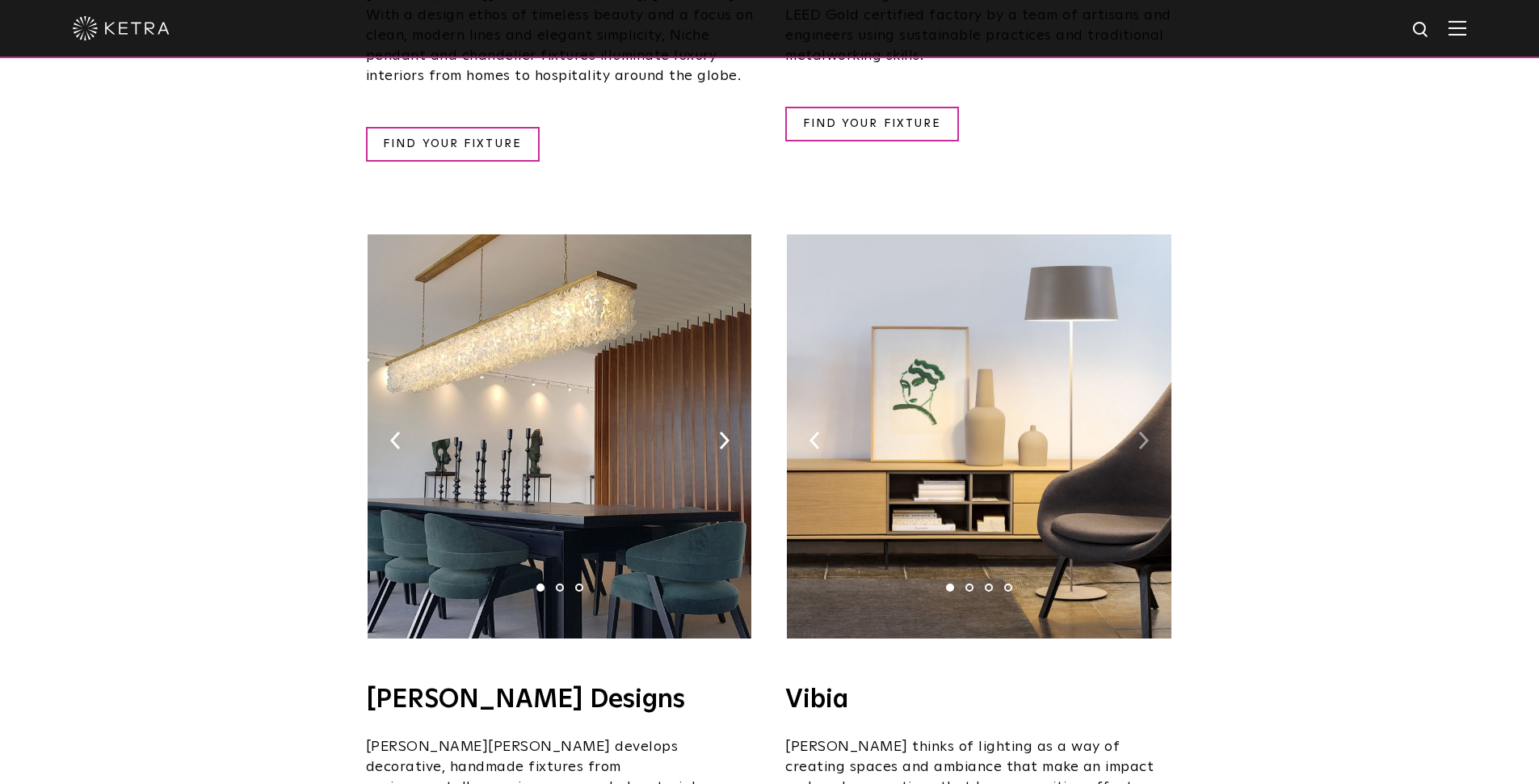
click at [1142, 431] on img at bounding box center [1143, 440] width 11 height 18
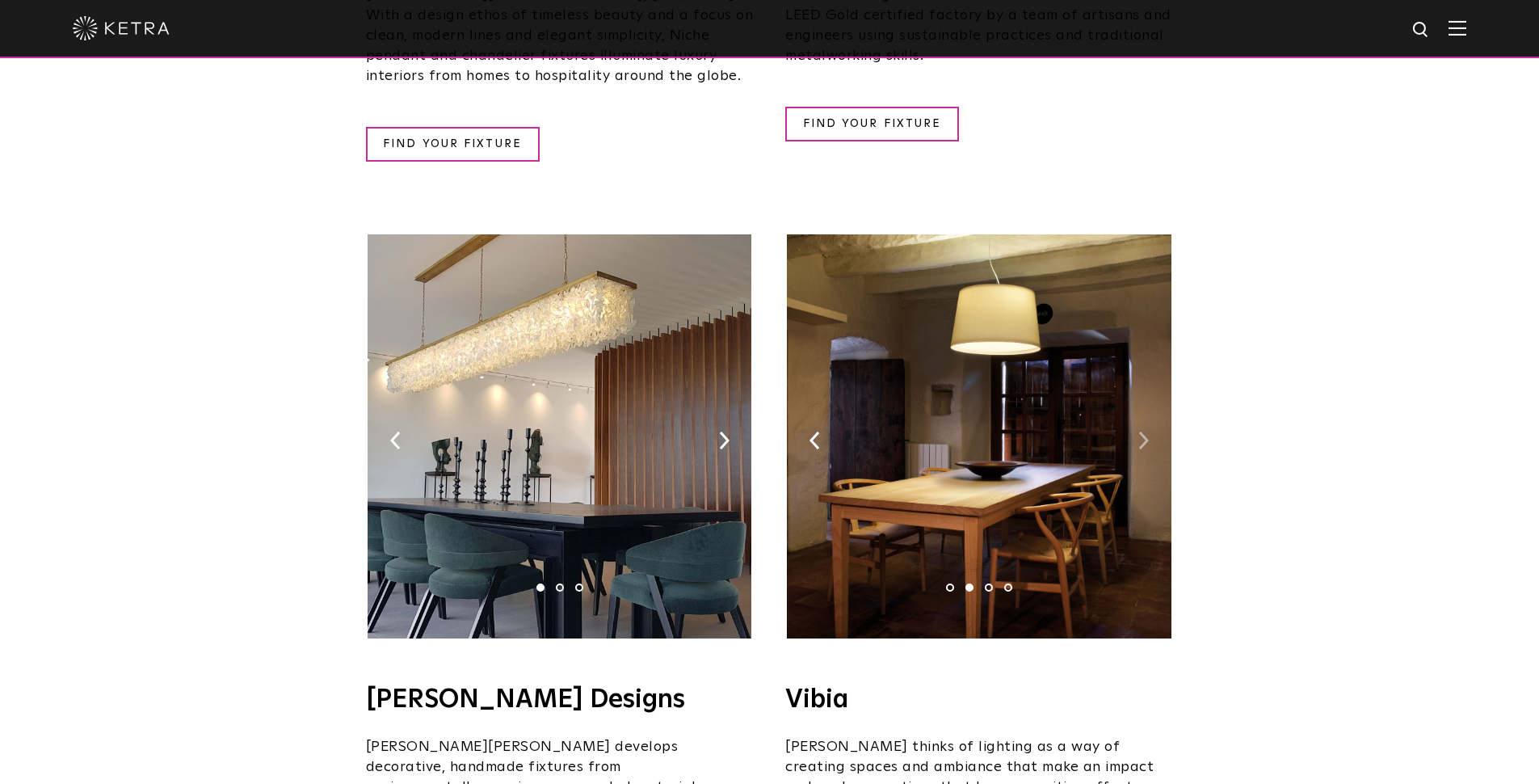
click at [1142, 431] on img at bounding box center [1143, 440] width 11 height 18
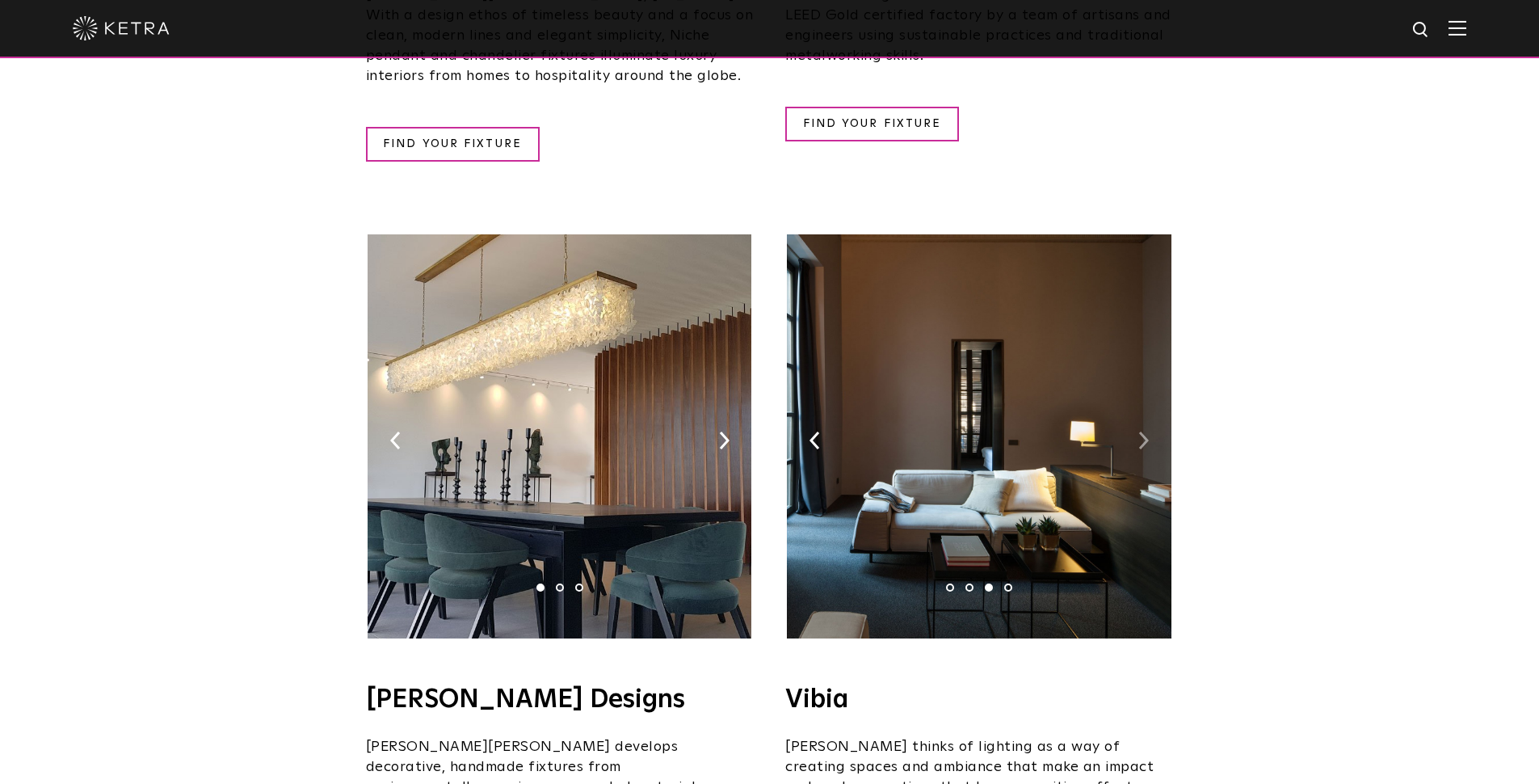
click at [1142, 431] on img at bounding box center [1143, 440] width 11 height 18
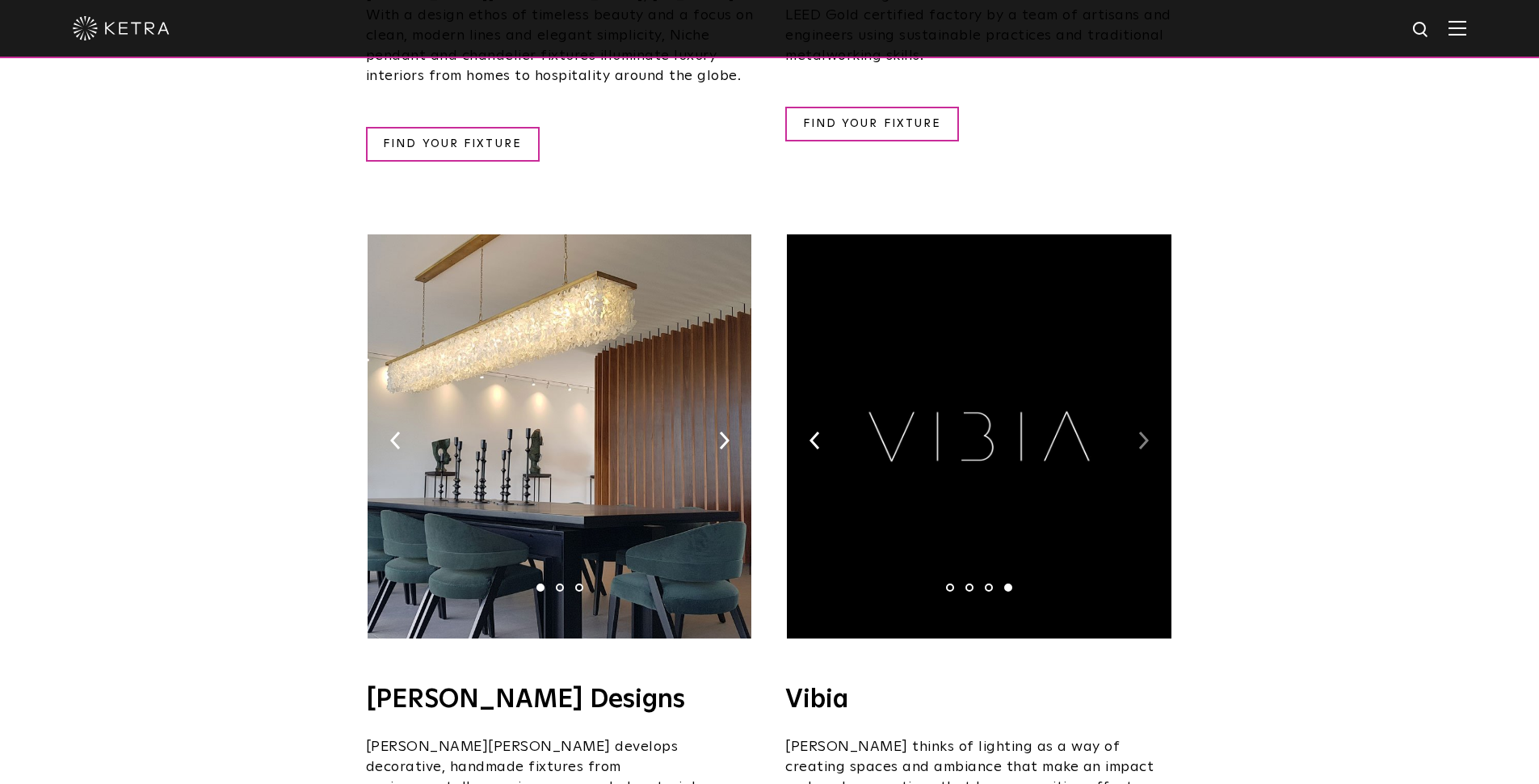
click at [1142, 431] on img at bounding box center [1143, 440] width 11 height 18
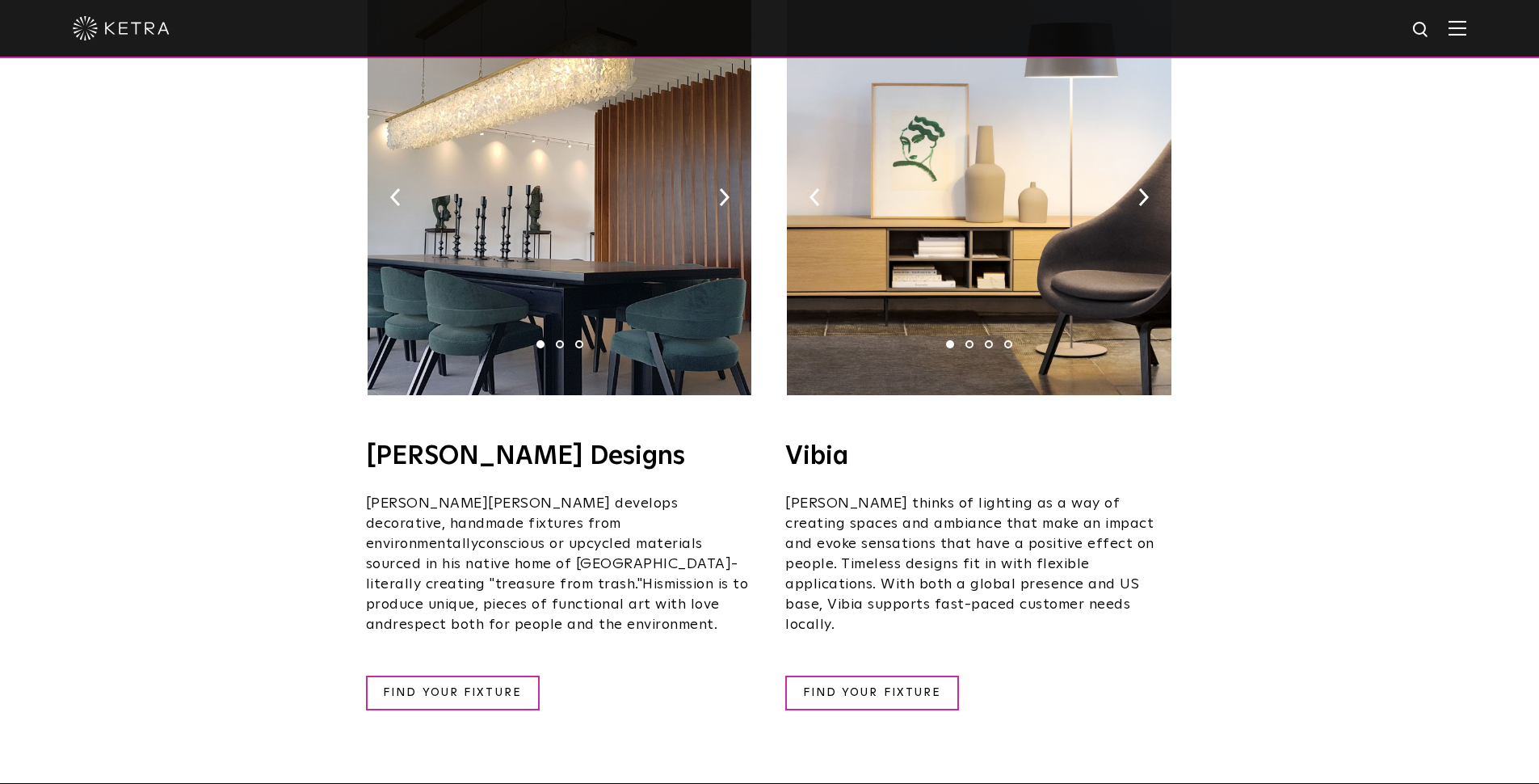
scroll to position [2522, 0]
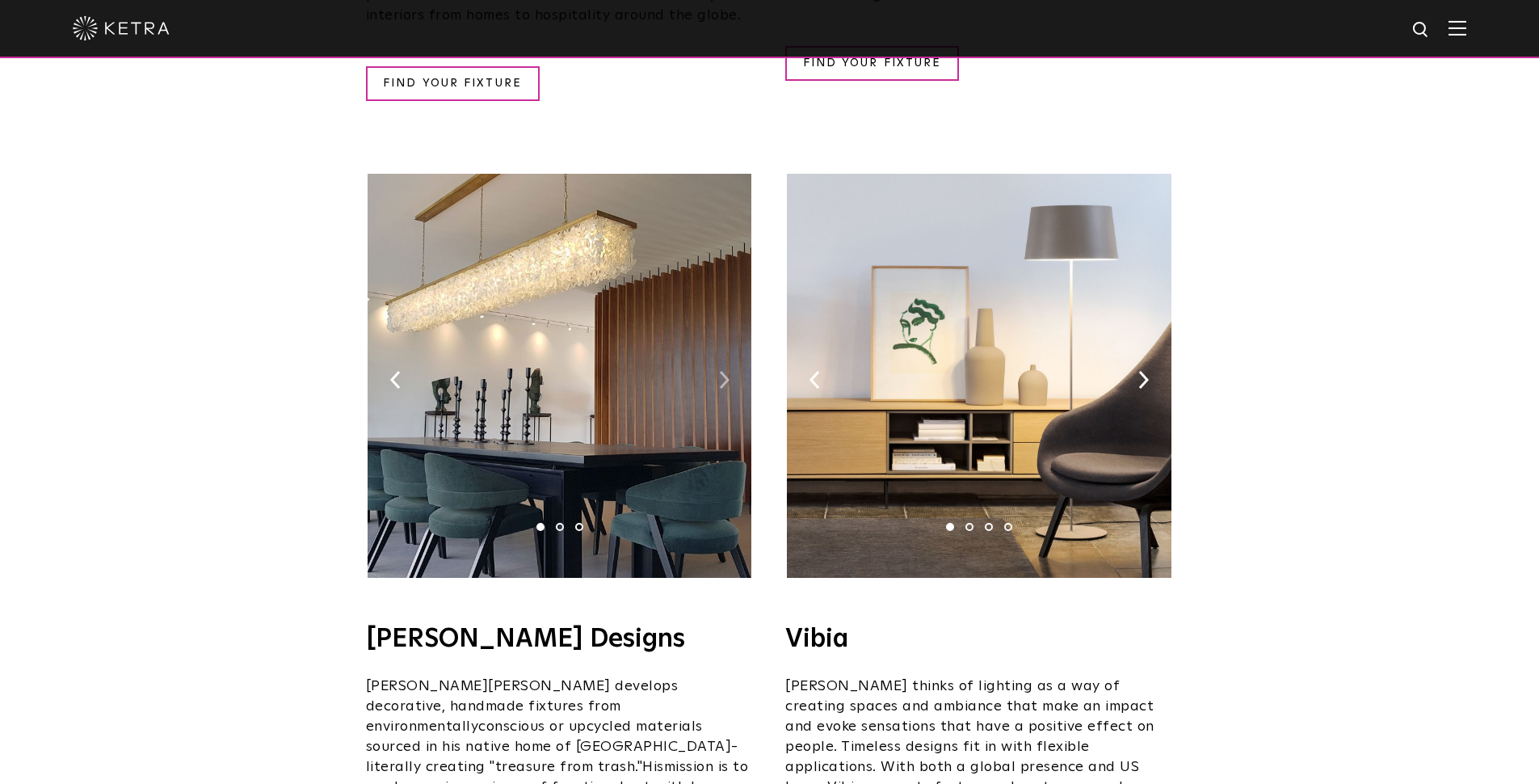
click at [725, 371] on img at bounding box center [724, 379] width 11 height 18
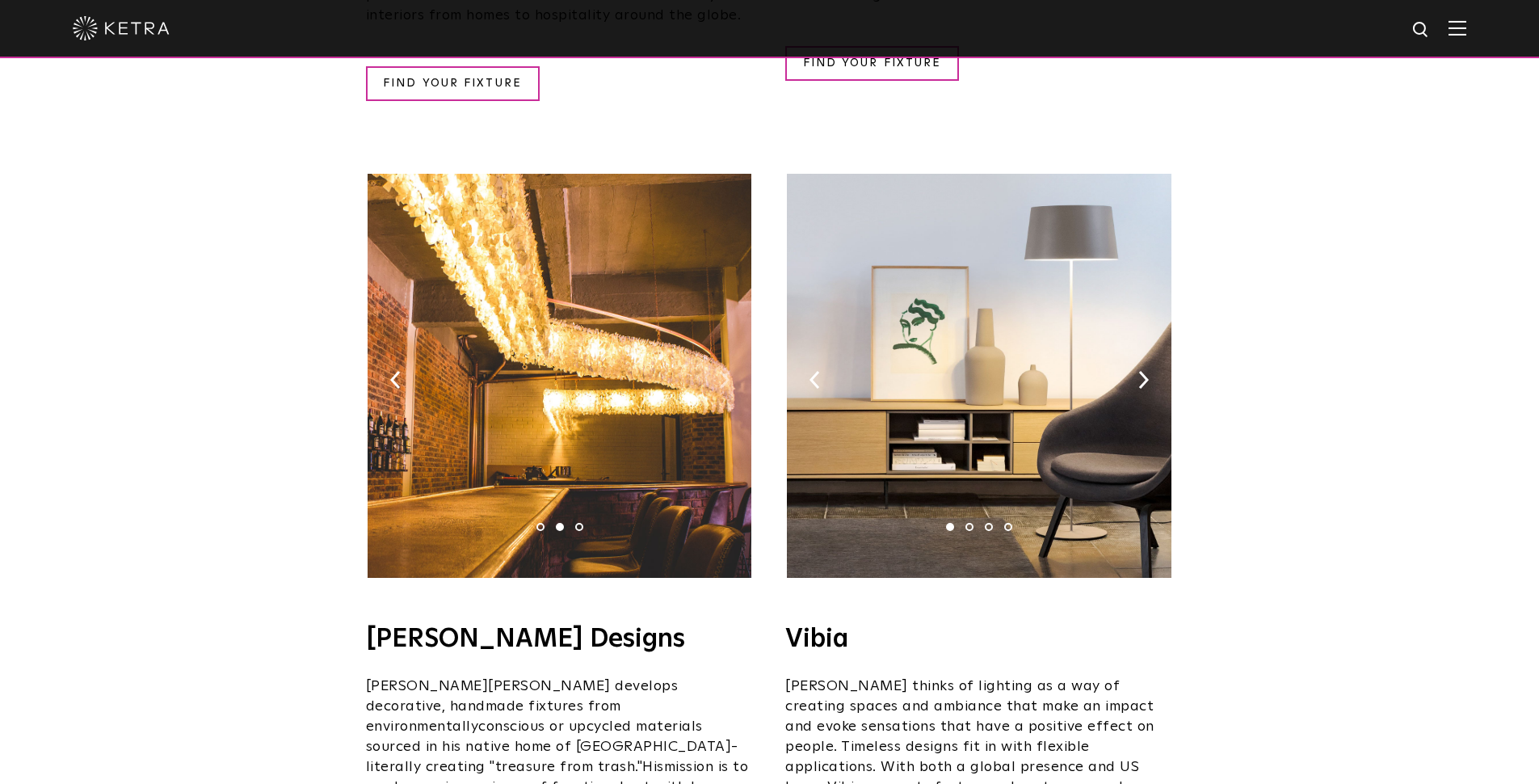
click at [725, 371] on img at bounding box center [724, 379] width 11 height 18
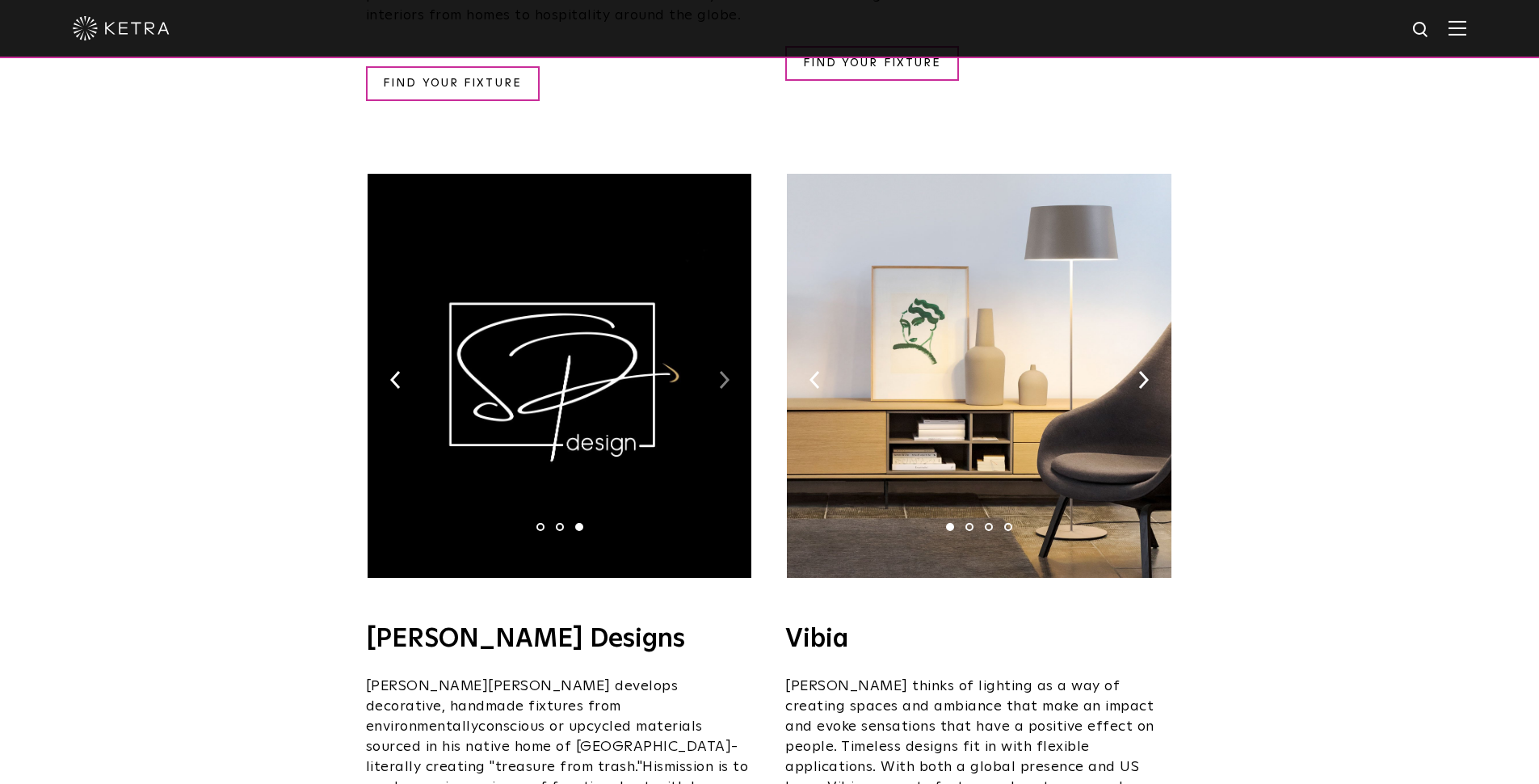
click at [725, 371] on img at bounding box center [724, 379] width 11 height 18
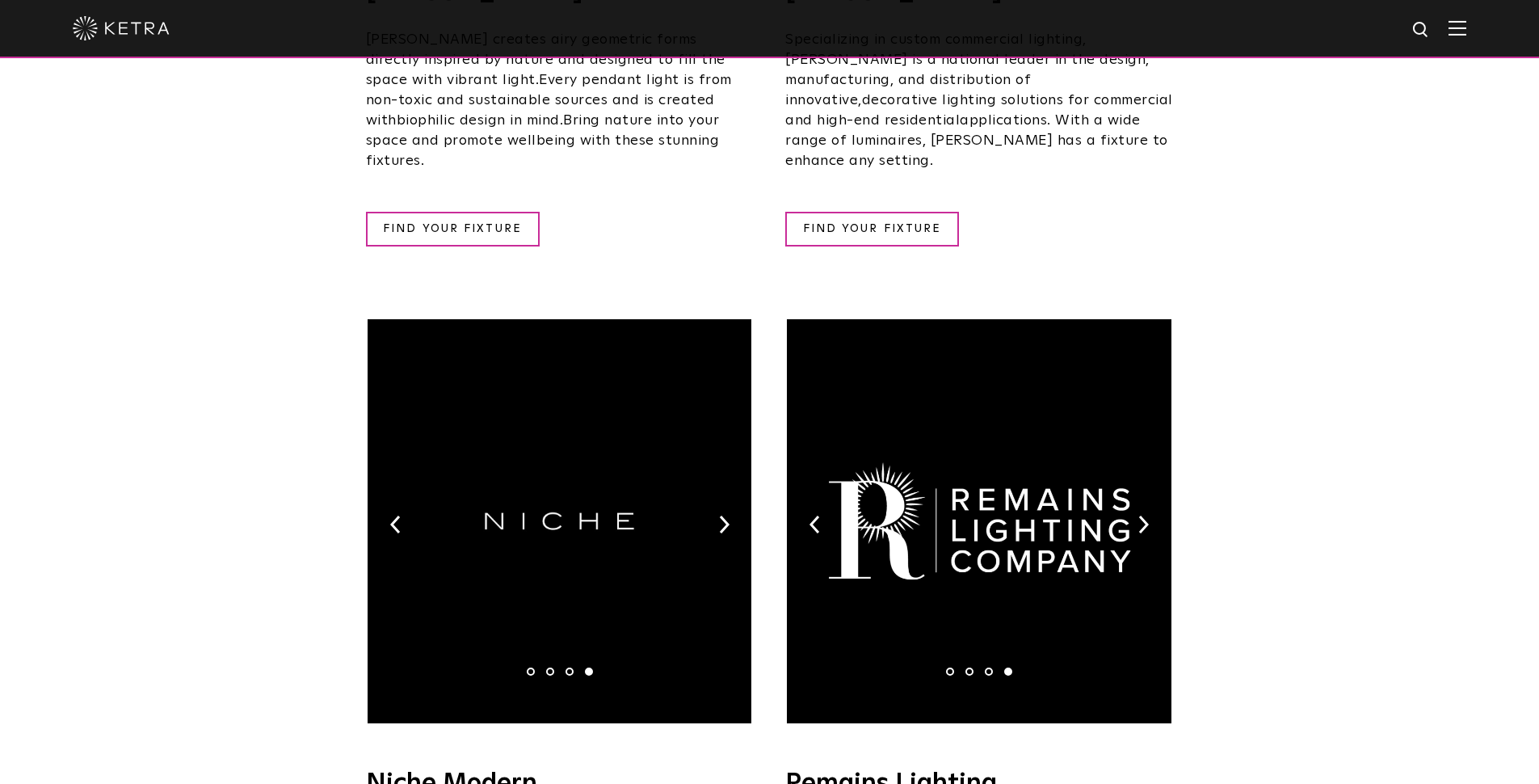
scroll to position [1759, 0]
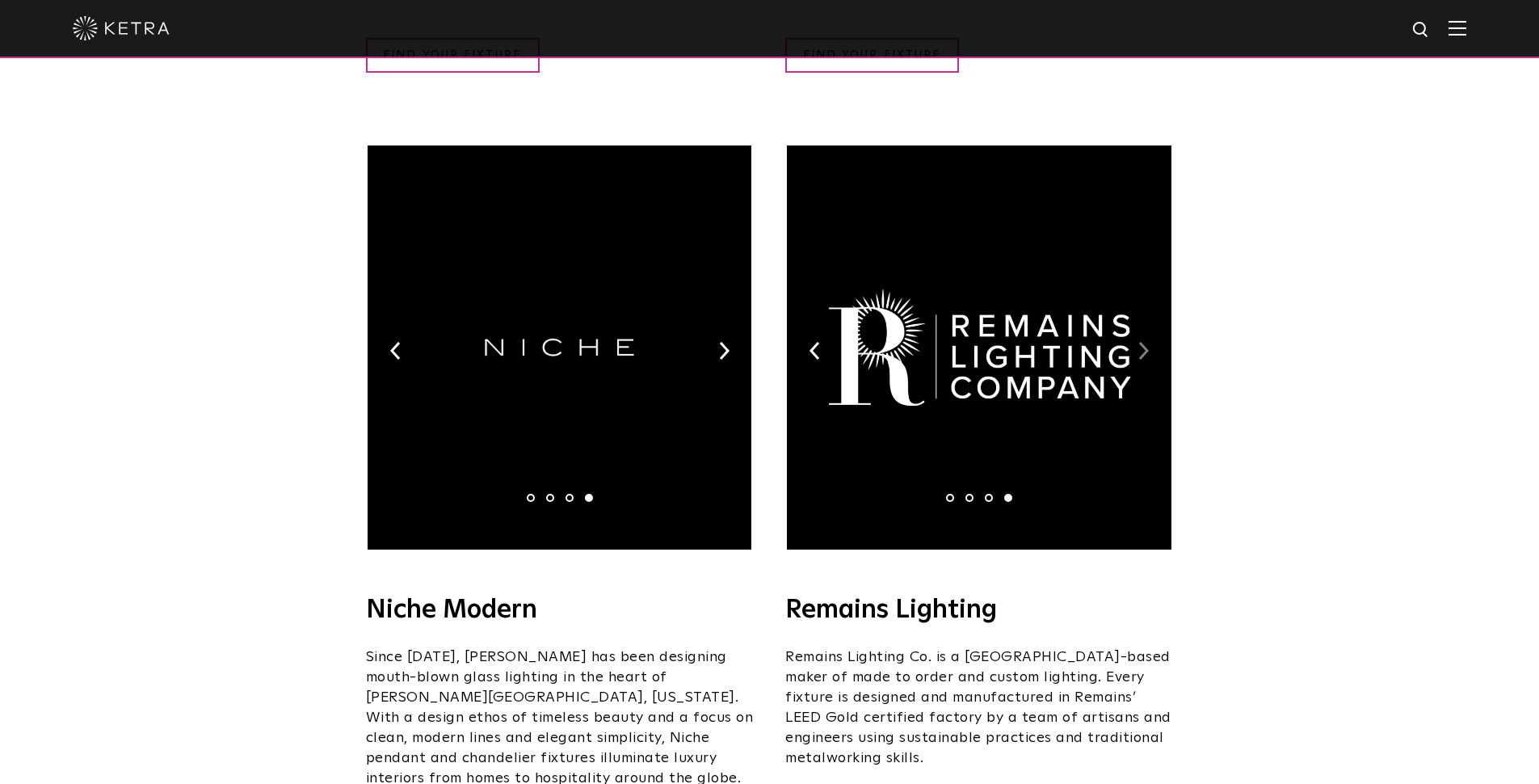
click at [1139, 341] on img at bounding box center [1143, 350] width 11 height 18
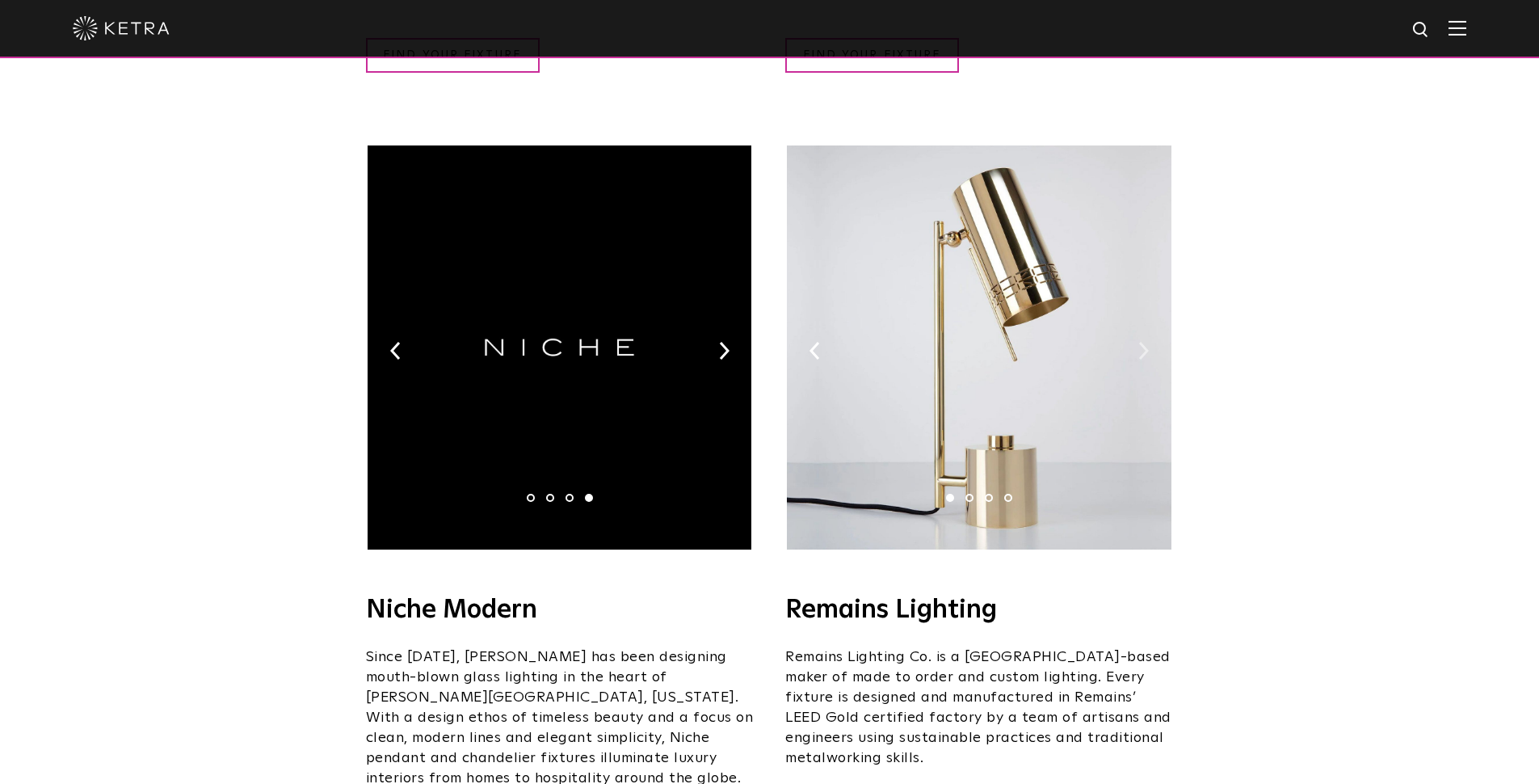
click at [1139, 341] on img at bounding box center [1143, 350] width 11 height 18
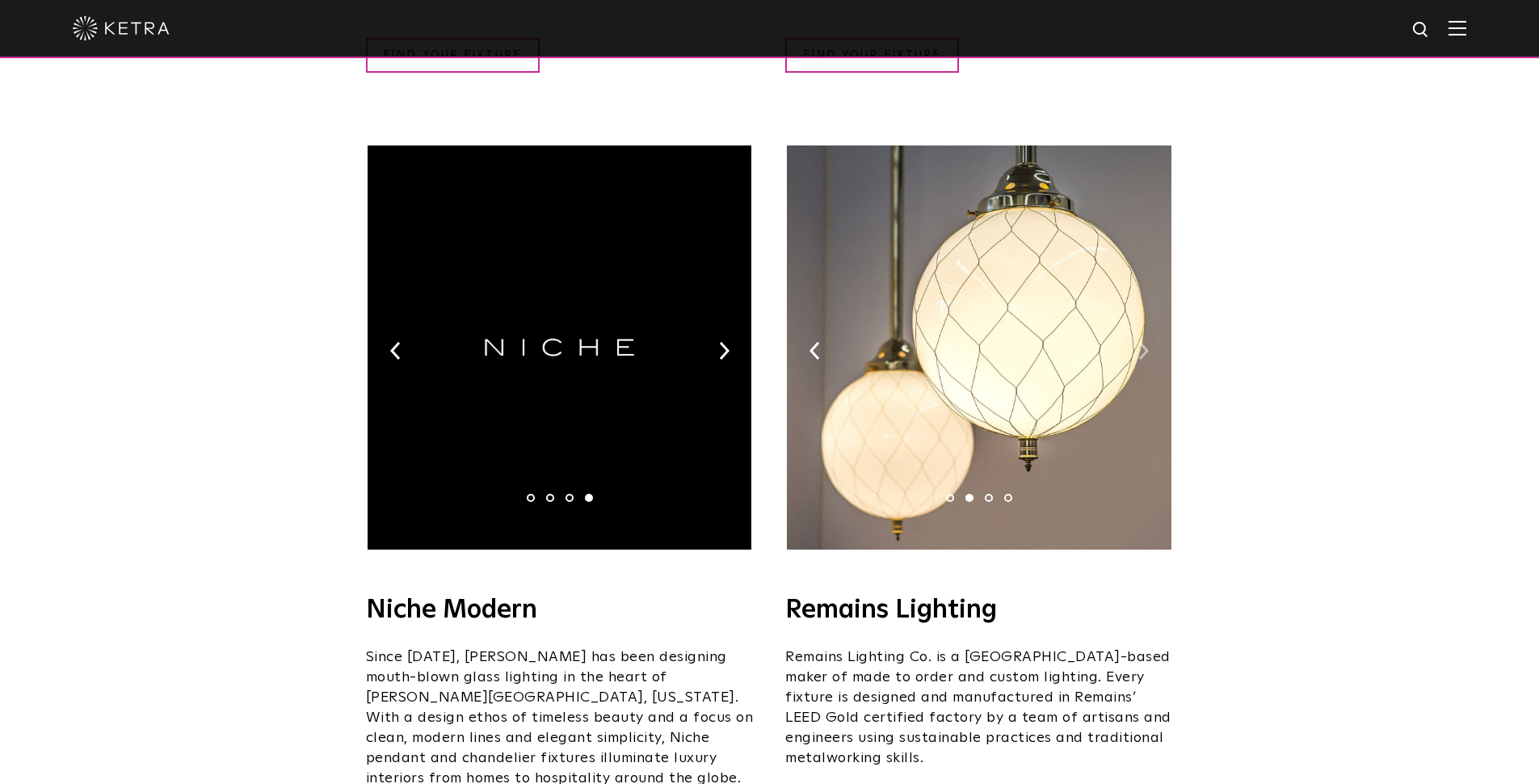
click at [1139, 341] on img at bounding box center [1143, 350] width 11 height 18
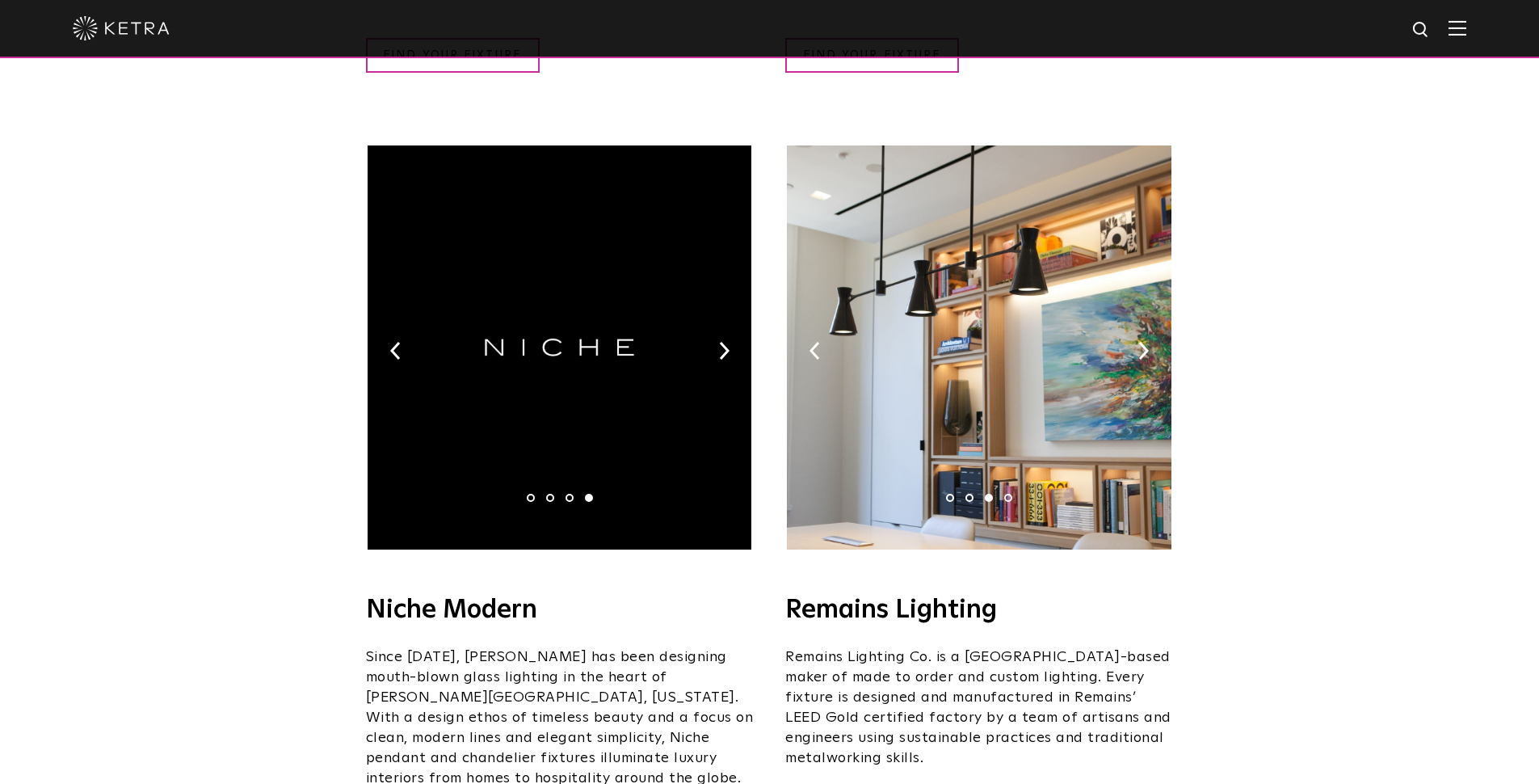
click at [762, 297] on div "Uplight Group 1 2 3 4 Uplight Group Uplight Group collaborates with top designe…" at bounding box center [770, 82] width 808 height 3146
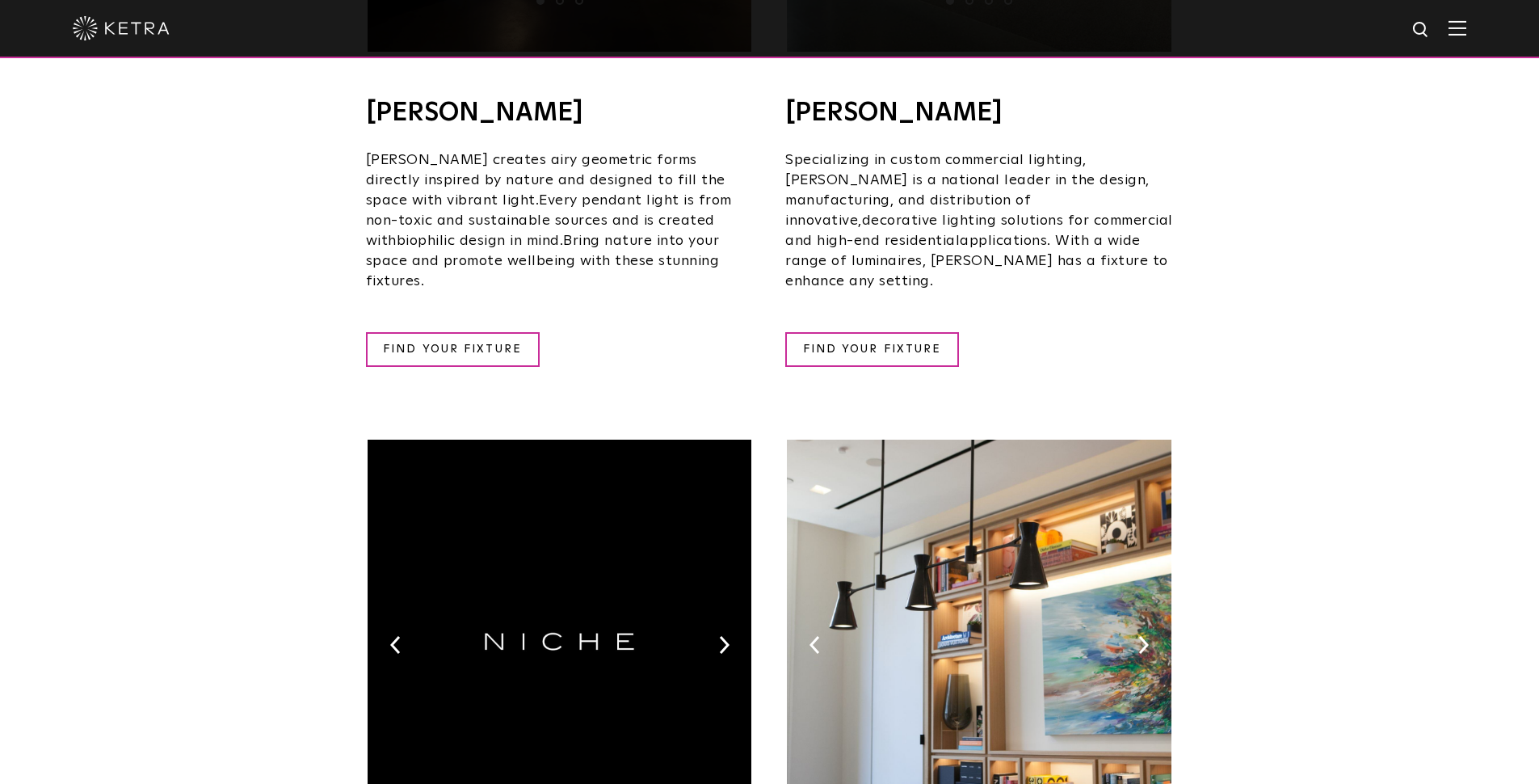
scroll to position [20, 0]
